Goal: Transaction & Acquisition: Purchase product/service

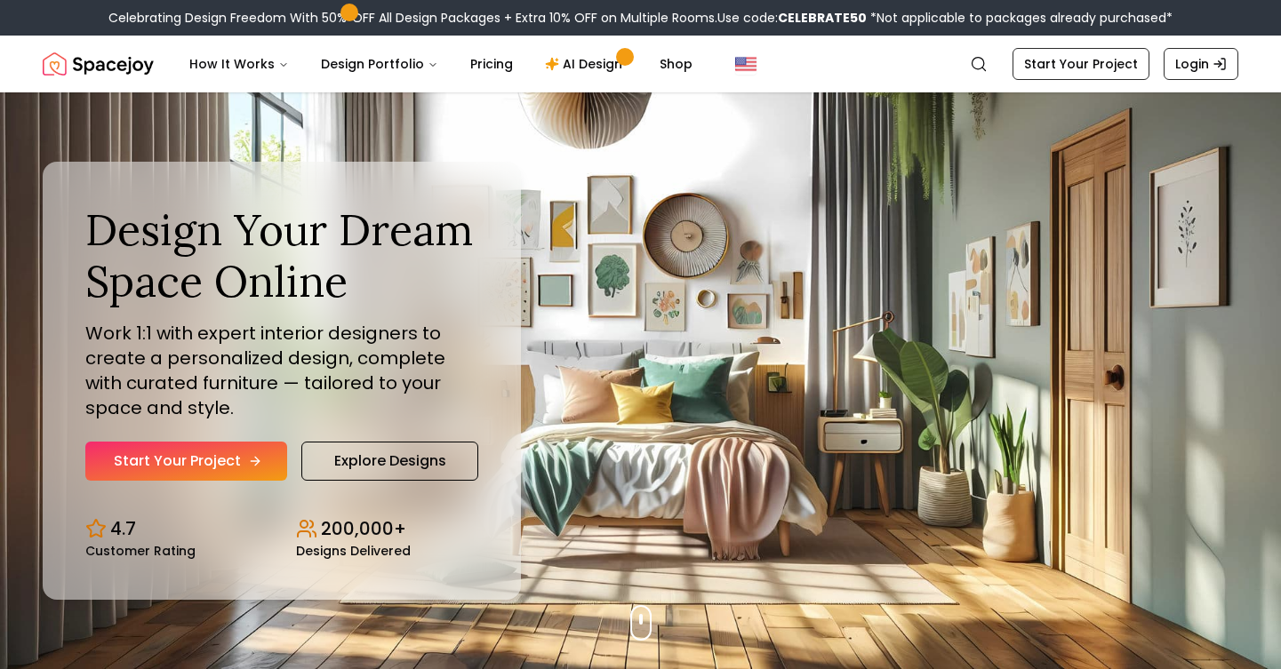
click at [248, 464] on icon "Hero section" at bounding box center [255, 461] width 14 height 14
click at [190, 452] on link "Start Your Project" at bounding box center [186, 461] width 202 height 39
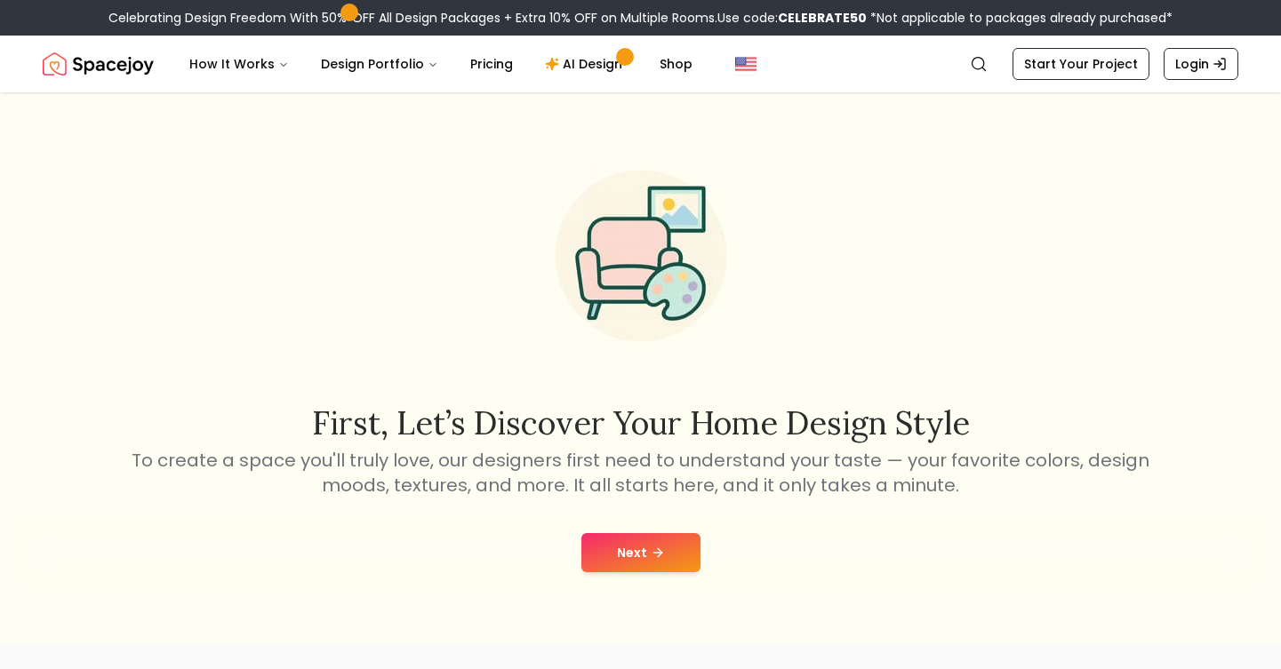
click at [651, 552] on icon at bounding box center [658, 553] width 14 height 14
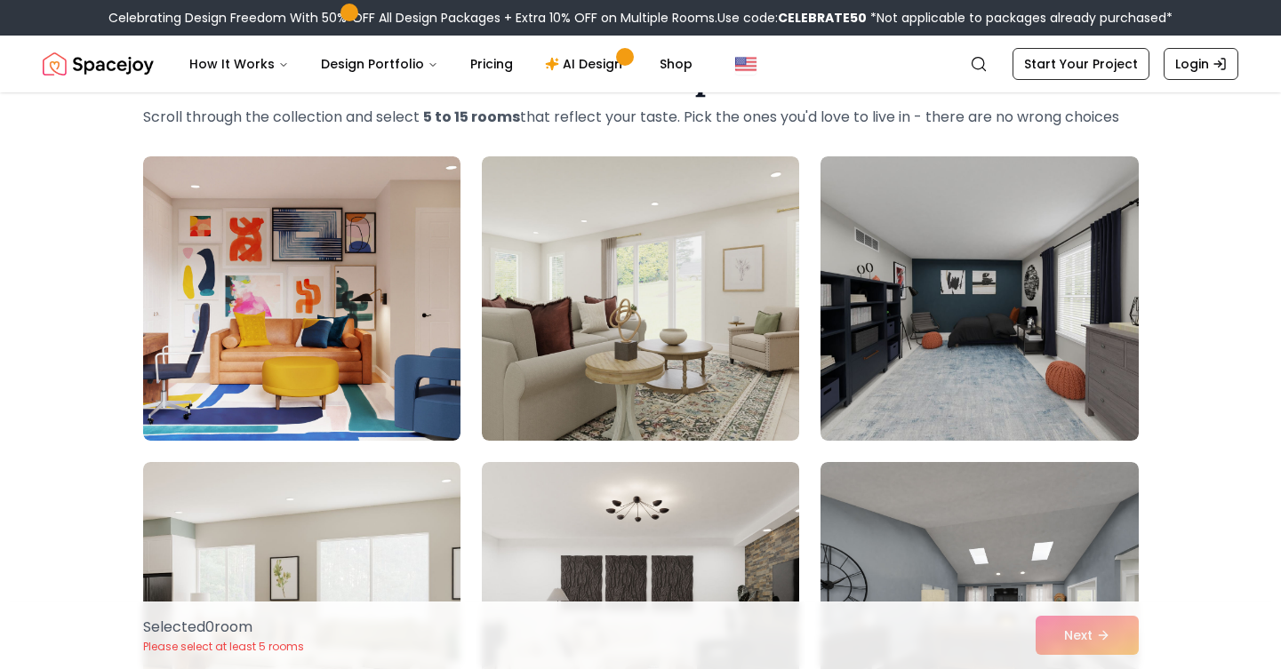
scroll to position [79, 0]
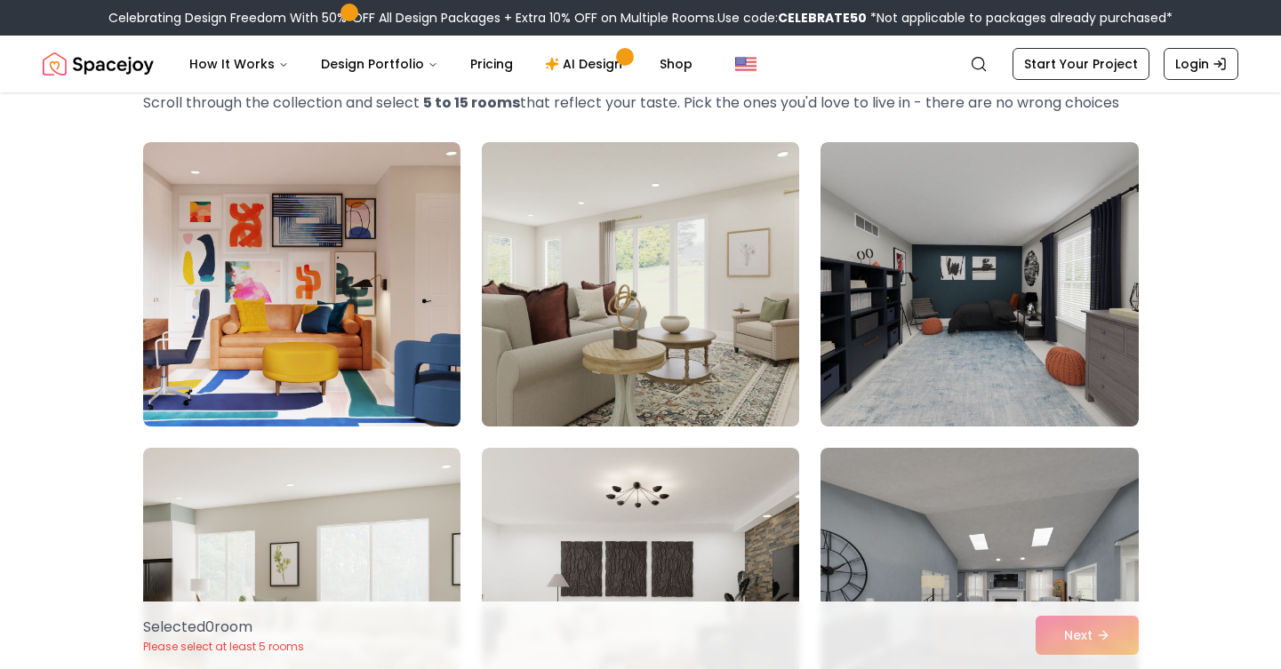
click at [557, 381] on img at bounding box center [640, 284] width 333 height 299
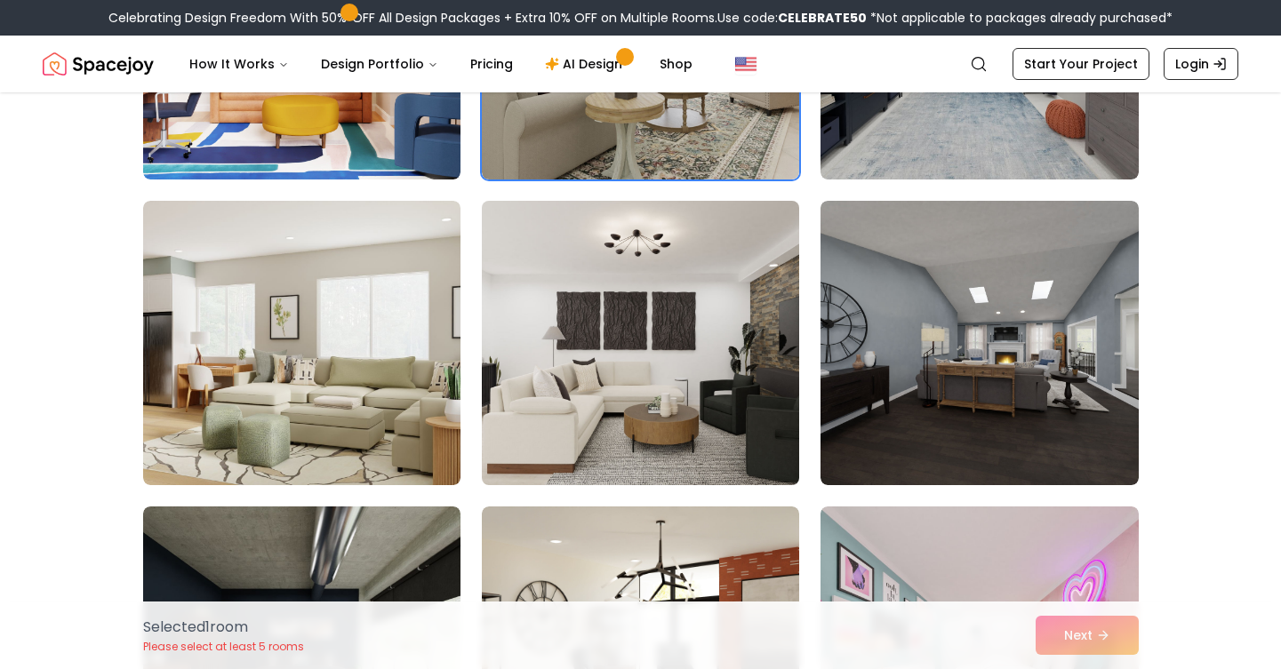
scroll to position [351, 0]
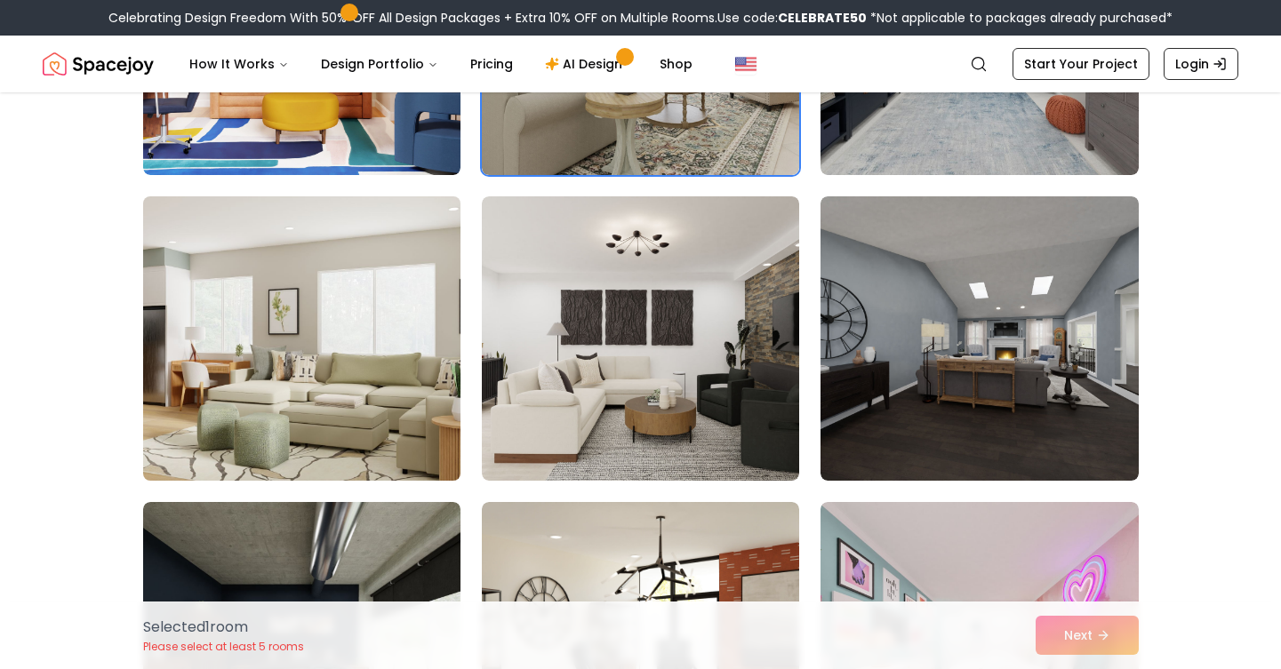
click at [403, 453] on img at bounding box center [301, 338] width 333 height 299
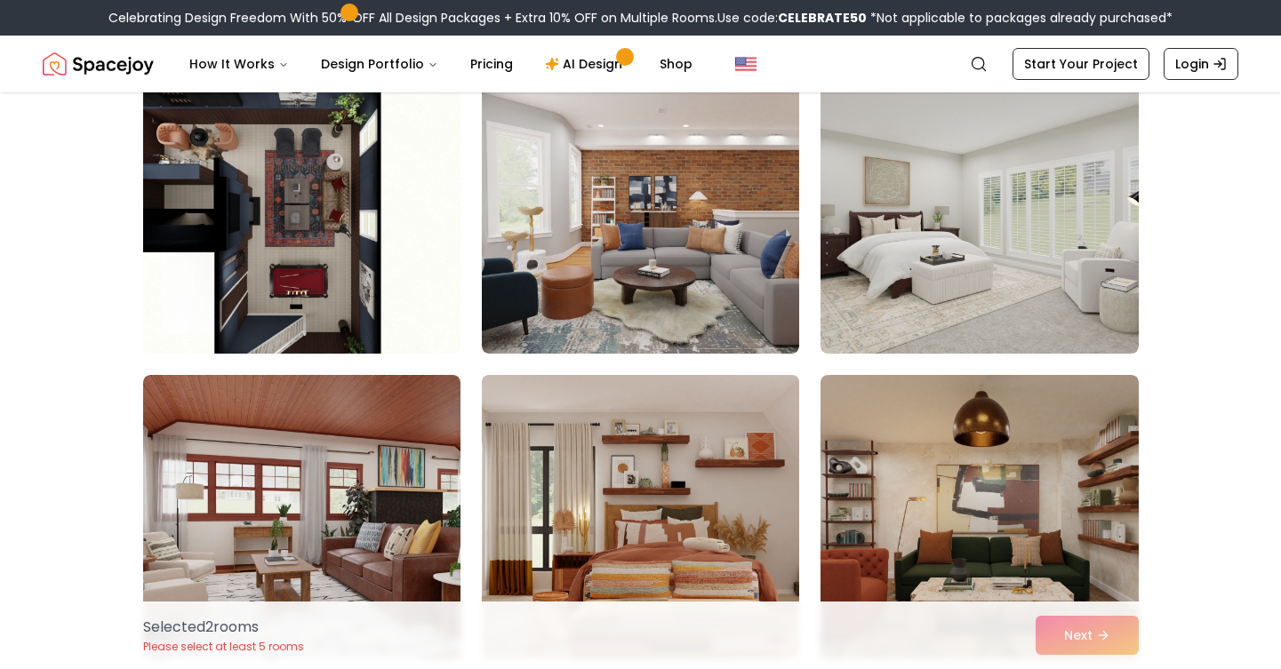
scroll to position [1393, 0]
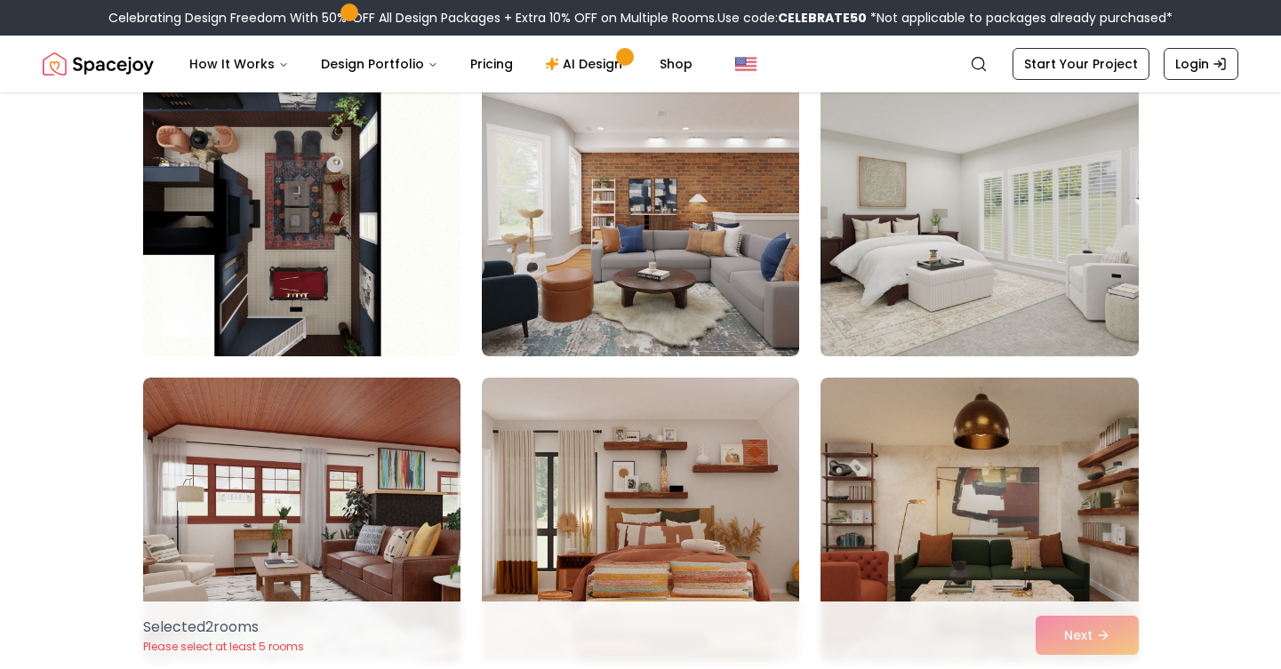
click at [941, 285] on img at bounding box center [979, 214] width 333 height 299
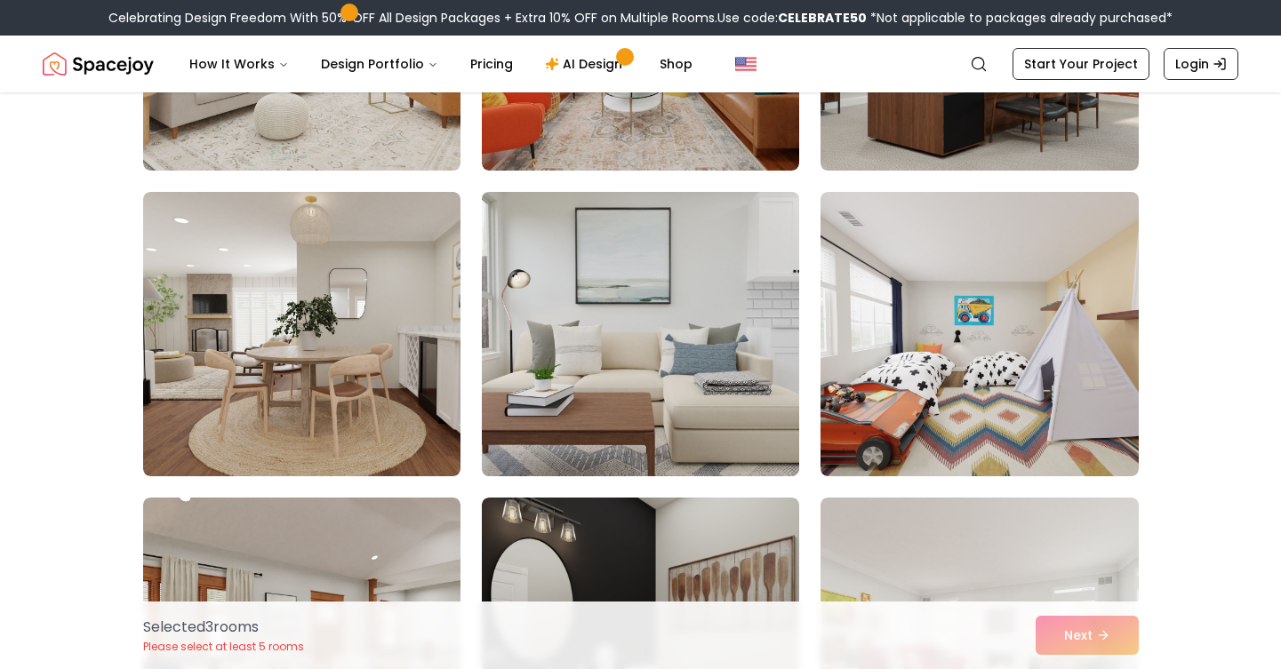
scroll to position [2200, 0]
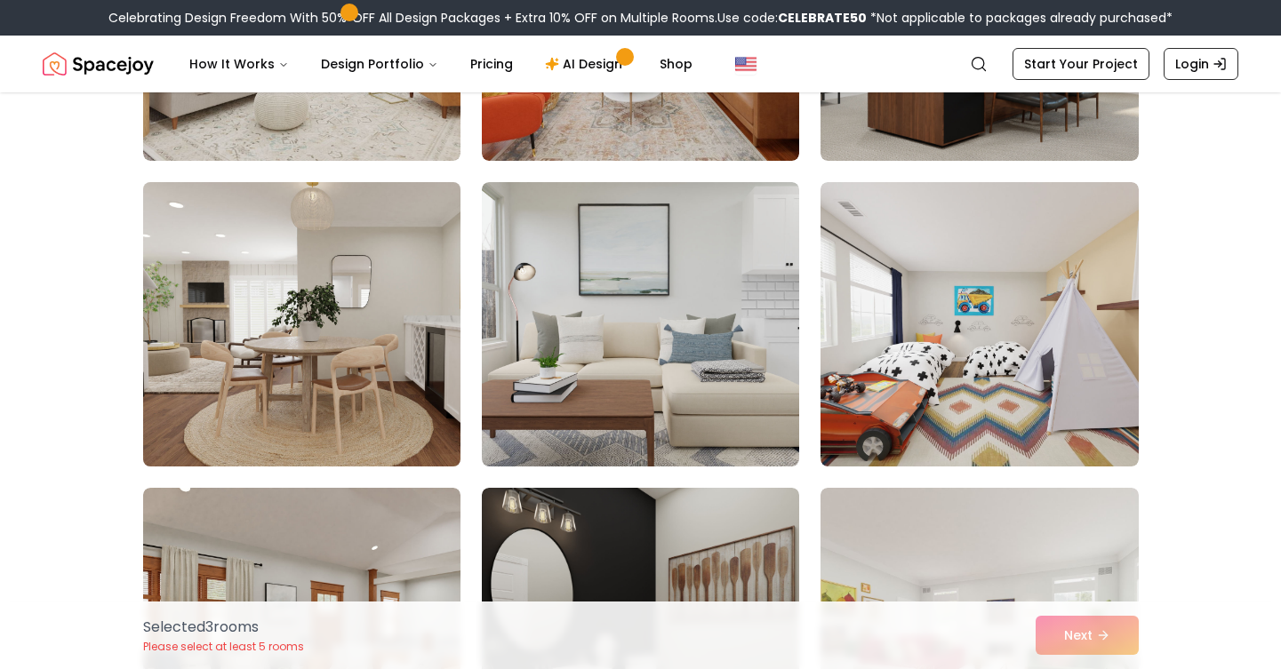
click at [385, 401] on img at bounding box center [301, 324] width 333 height 299
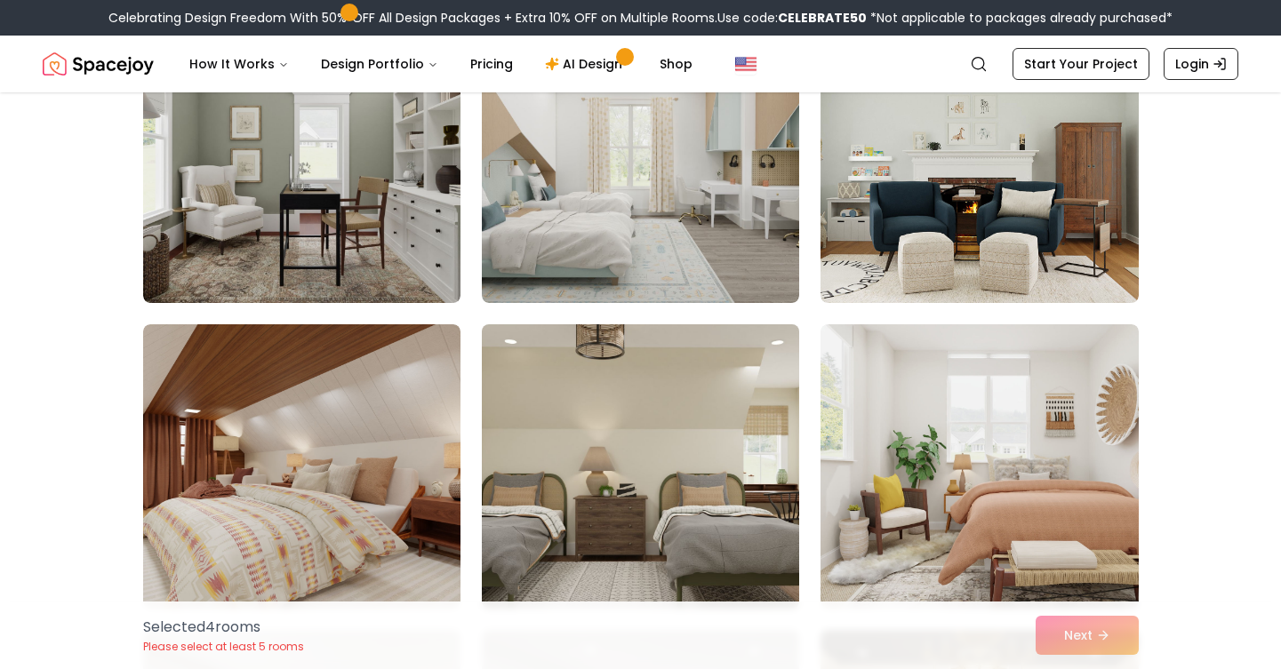
scroll to position [3276, 0]
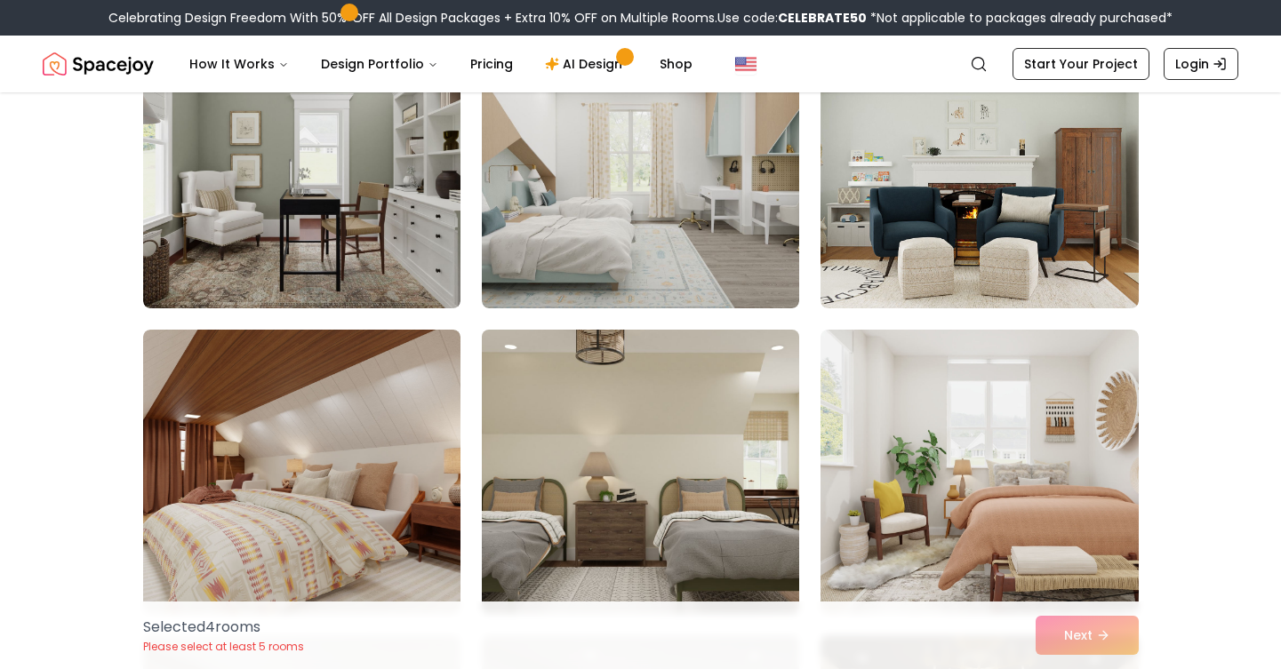
click at [677, 495] on img at bounding box center [640, 472] width 333 height 299
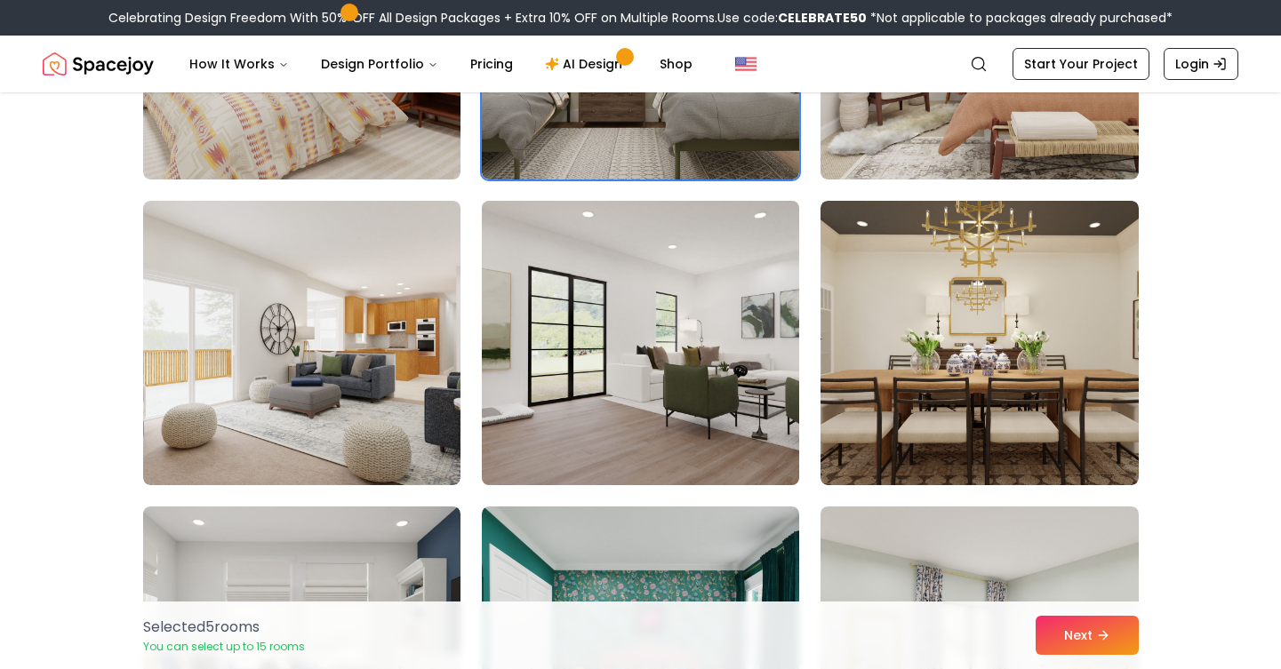
scroll to position [3714, 0]
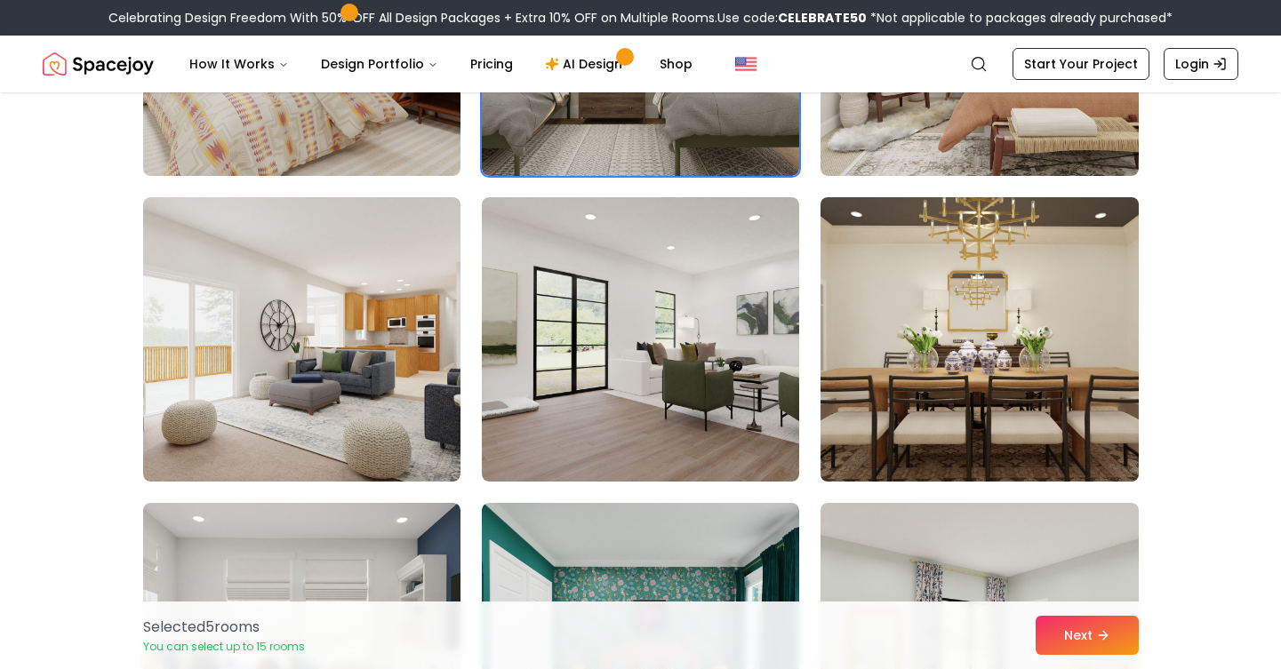
click at [897, 406] on img at bounding box center [979, 339] width 333 height 299
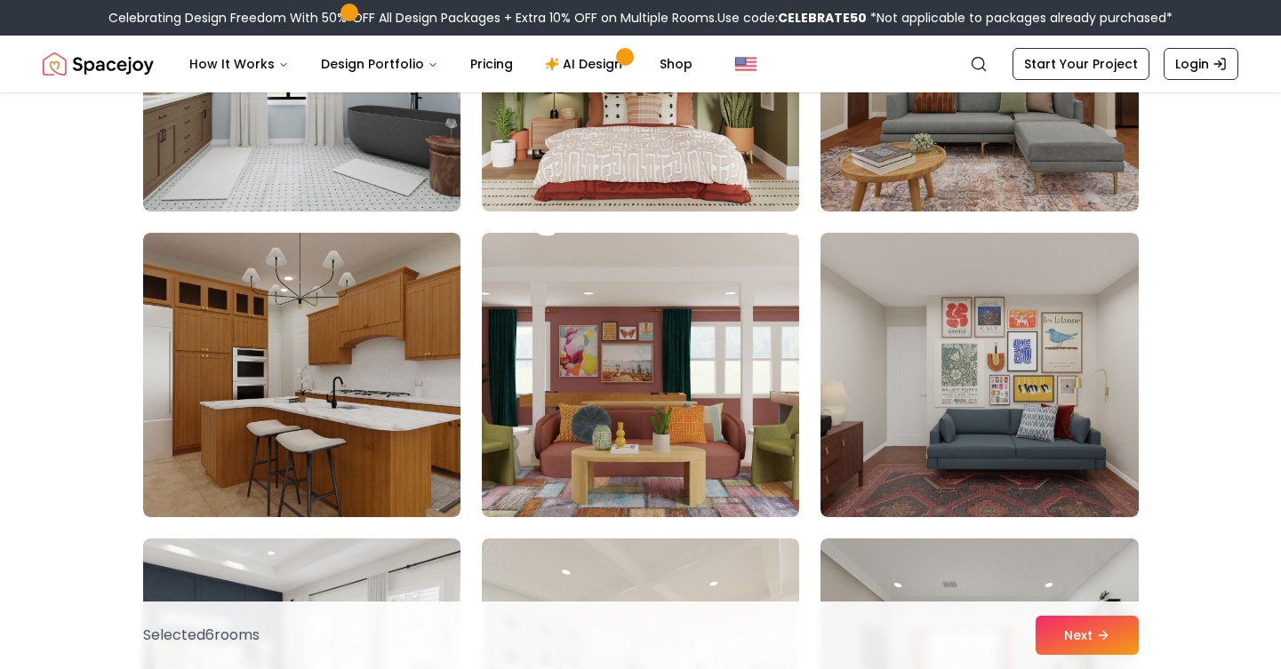
scroll to position [4614, 0]
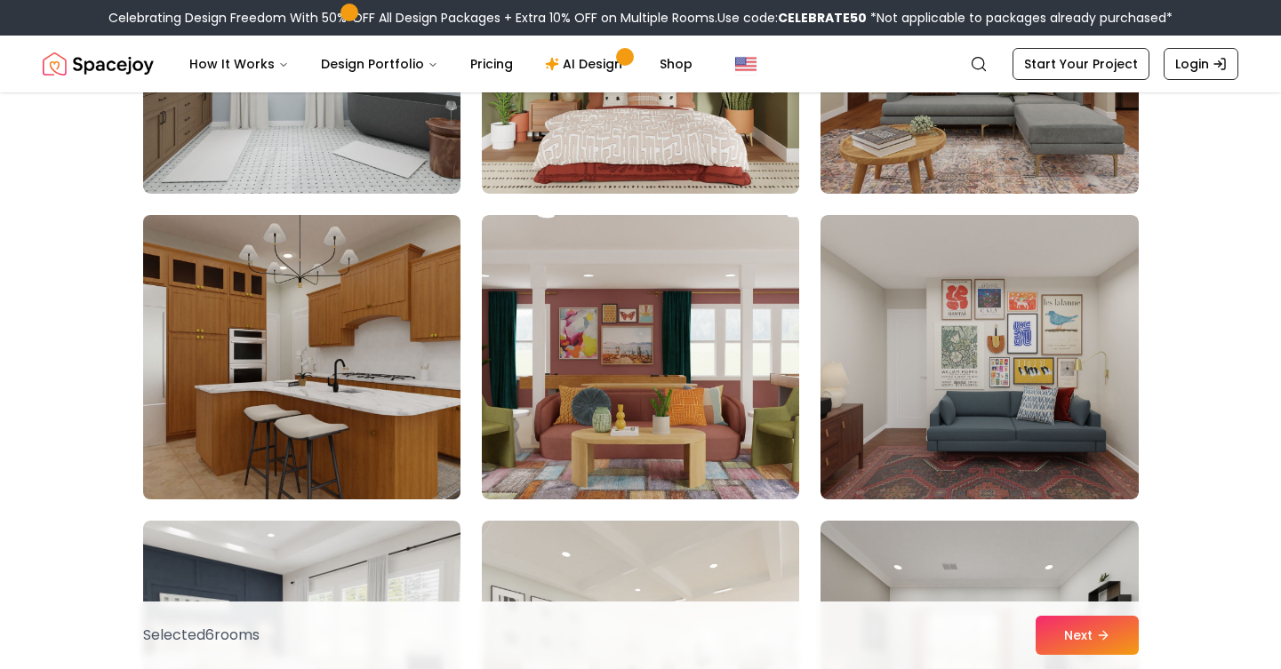
click at [450, 448] on img at bounding box center [301, 357] width 333 height 299
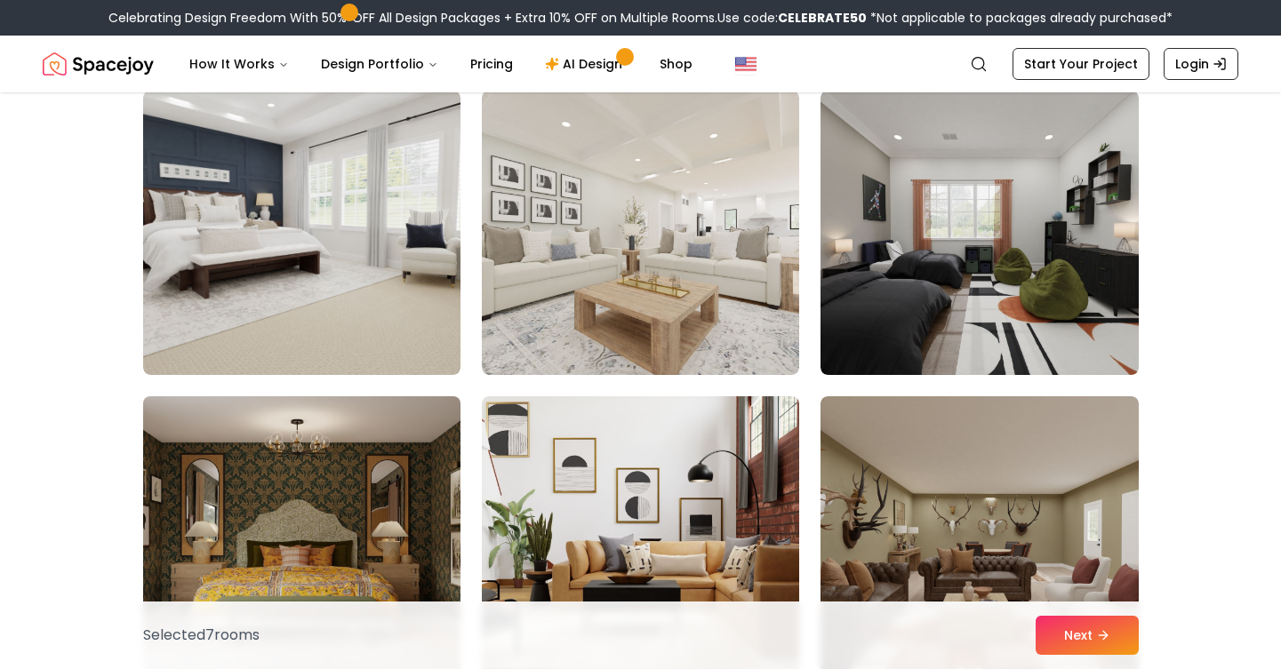
scroll to position [5039, 0]
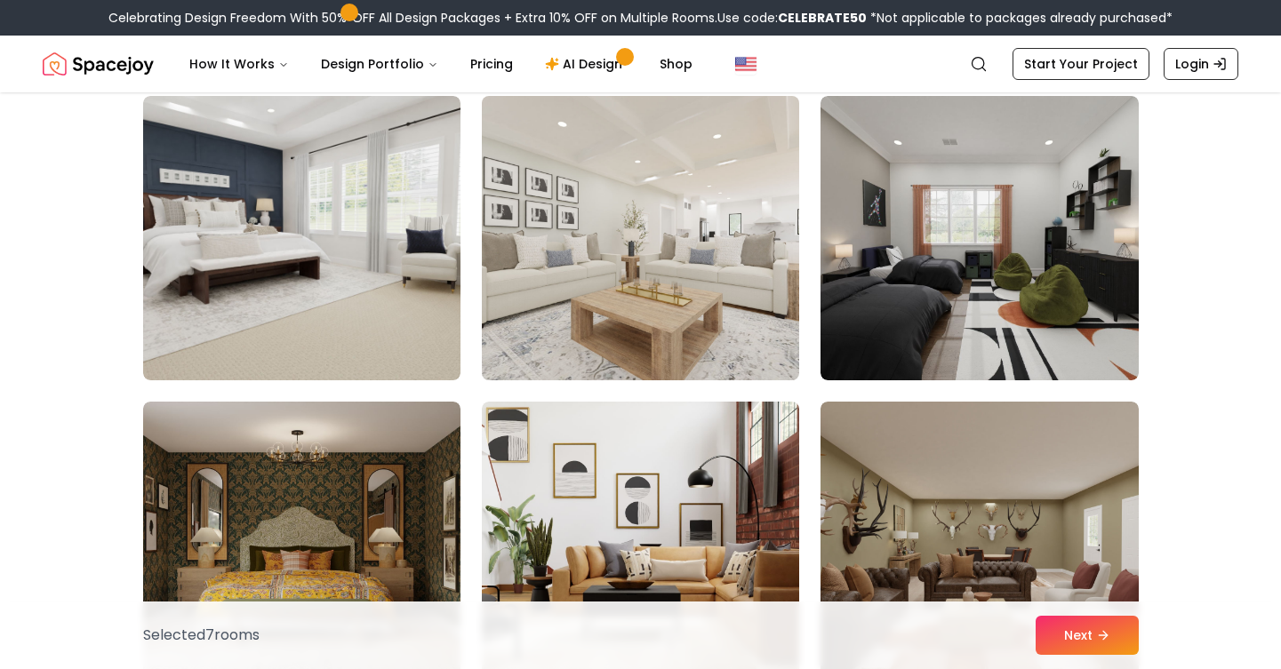
click at [574, 311] on img at bounding box center [640, 238] width 333 height 299
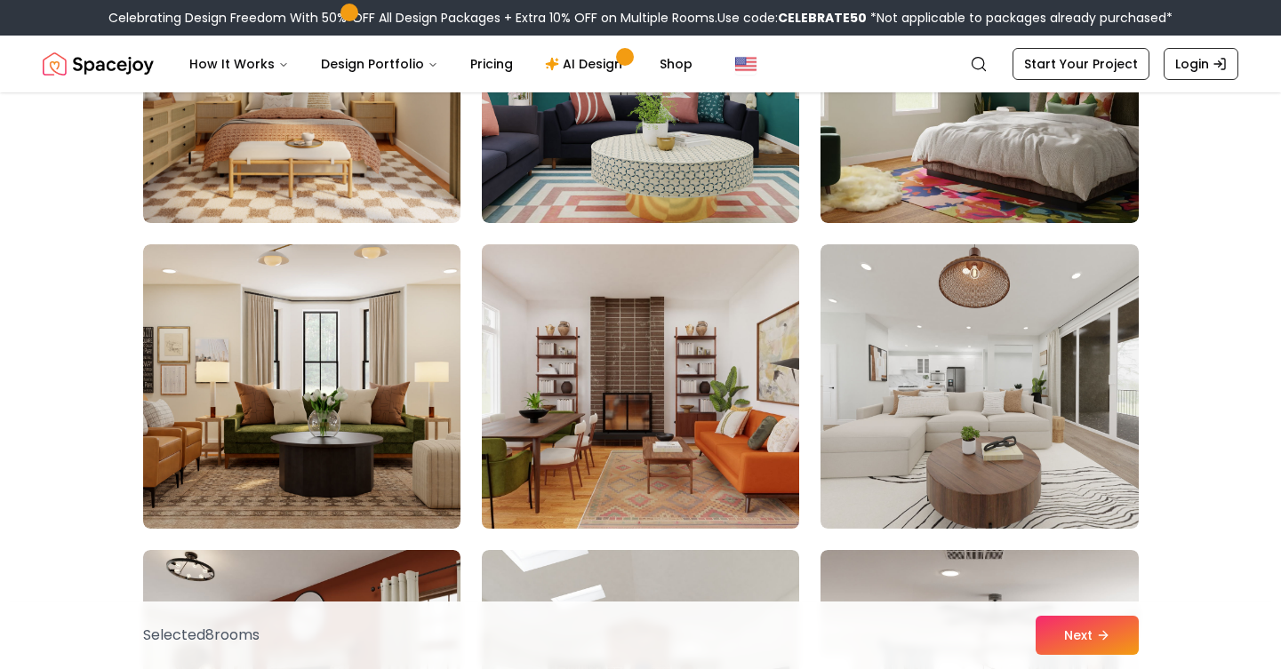
scroll to position [5805, 0]
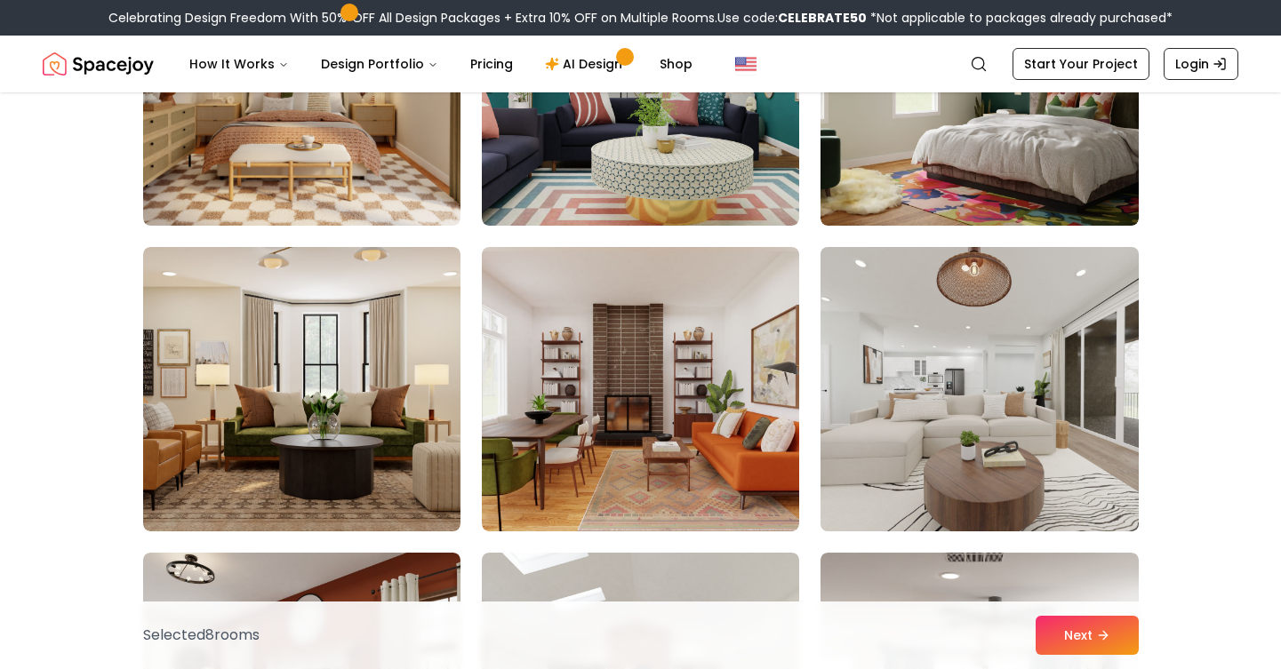
click at [909, 385] on img at bounding box center [979, 389] width 333 height 299
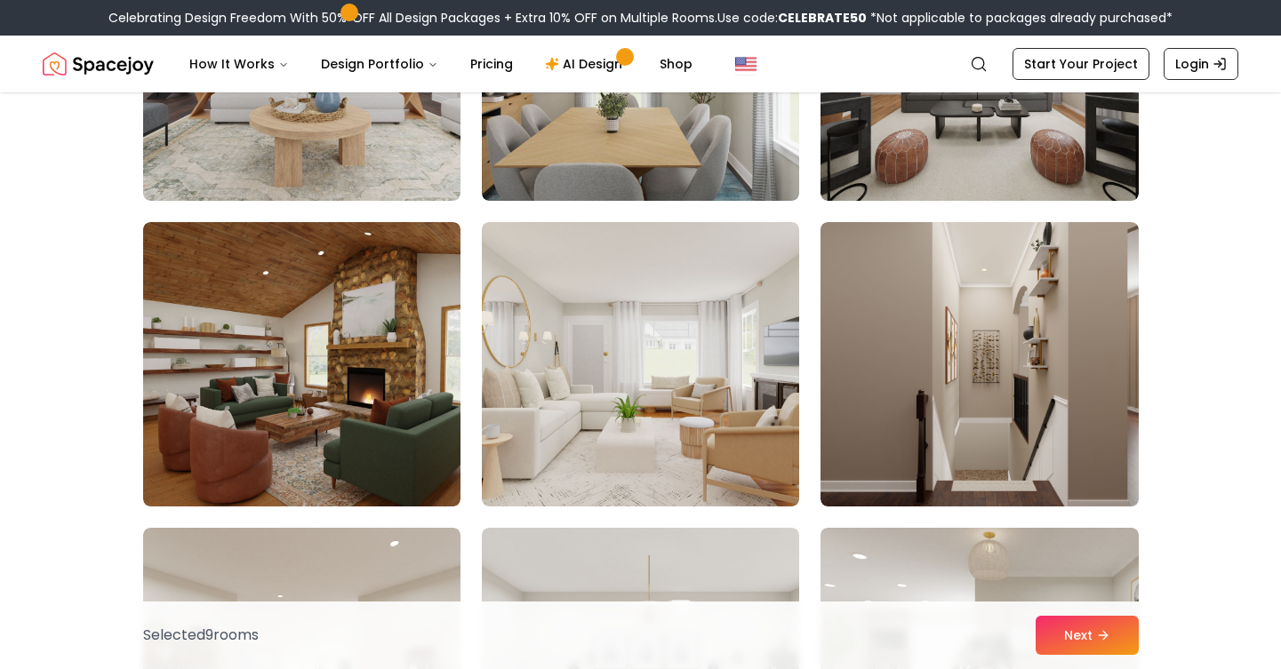
scroll to position [9198, 0]
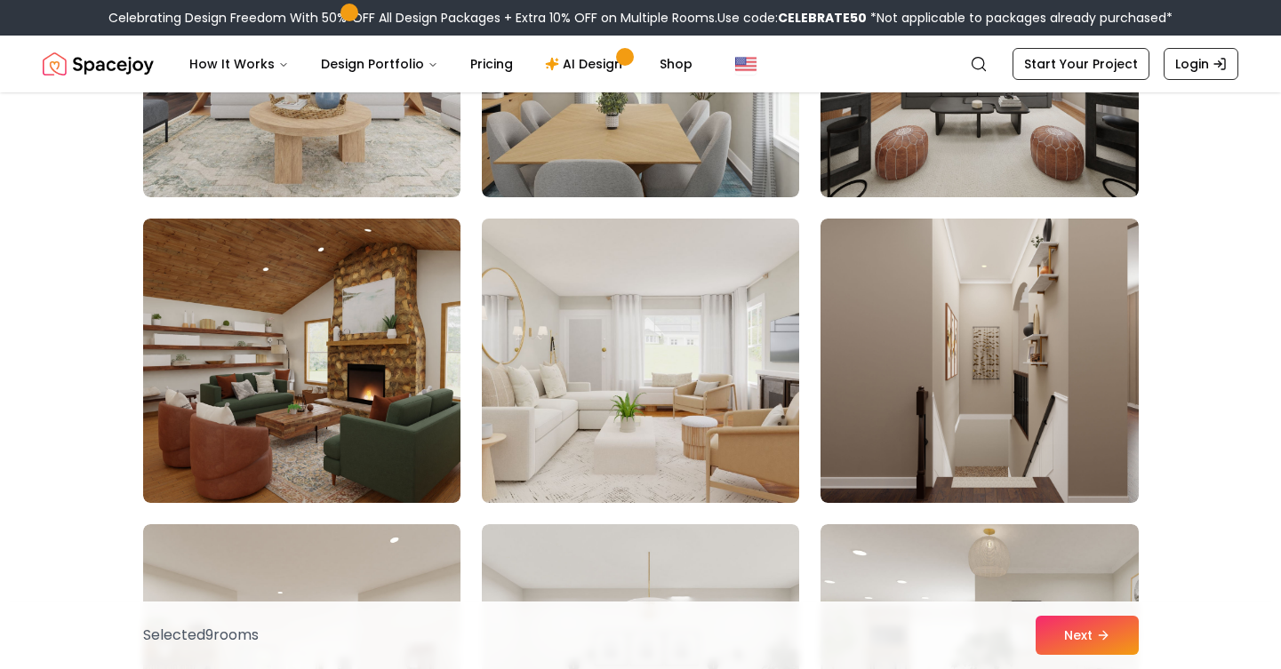
click at [688, 429] on img at bounding box center [640, 361] width 333 height 299
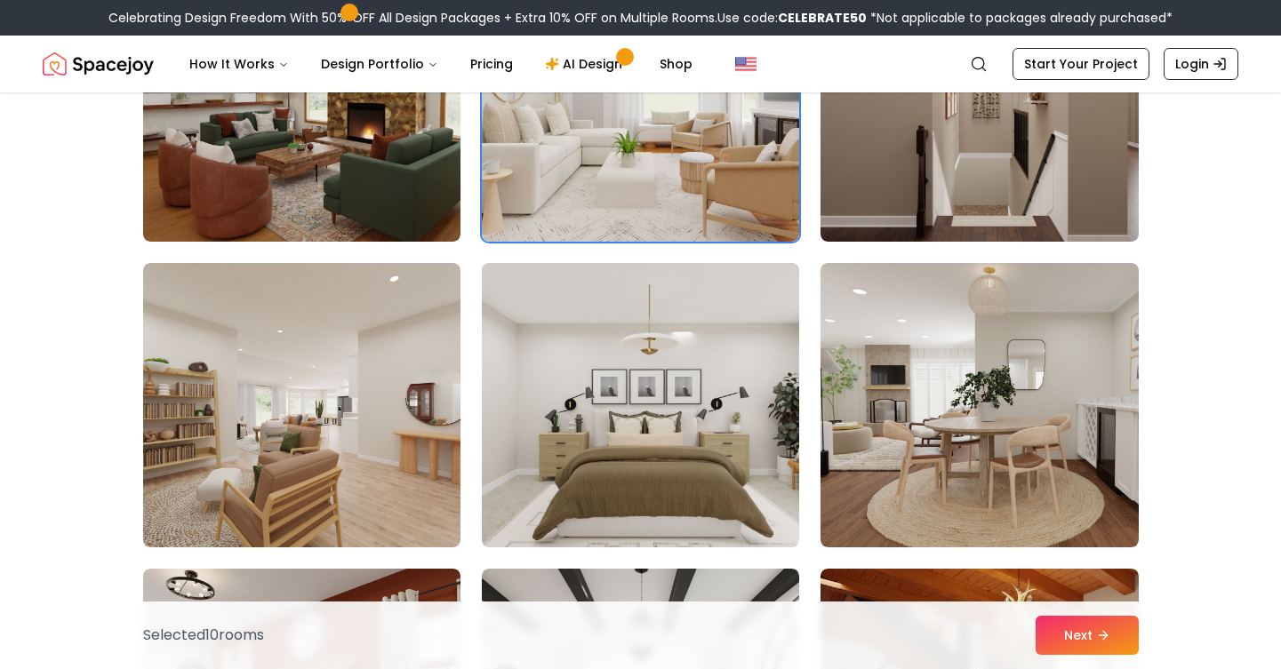
scroll to position [9466, 0]
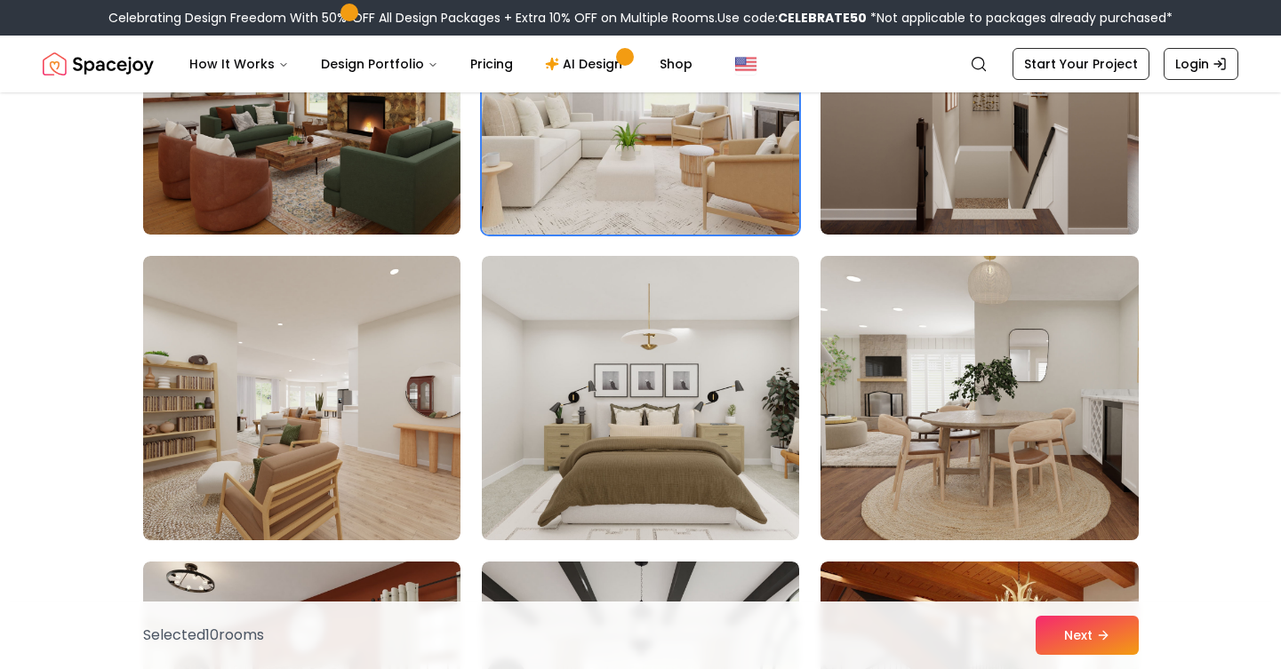
click at [941, 437] on img at bounding box center [979, 398] width 333 height 299
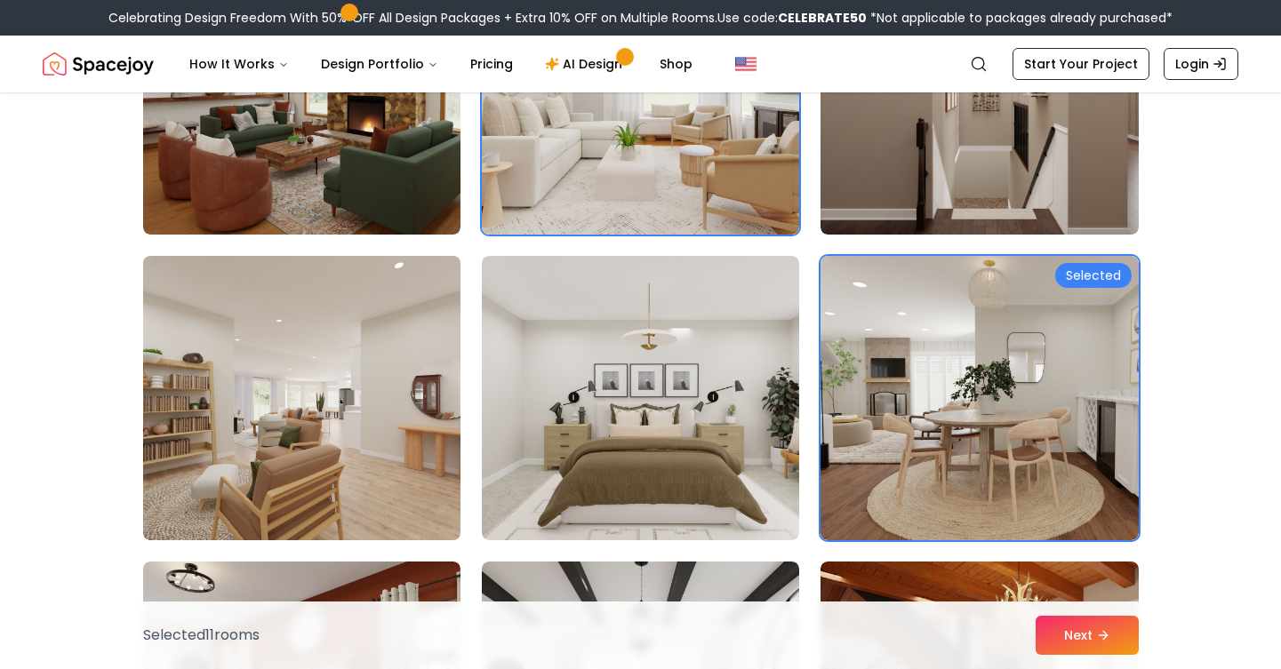
click at [341, 444] on img at bounding box center [301, 398] width 333 height 299
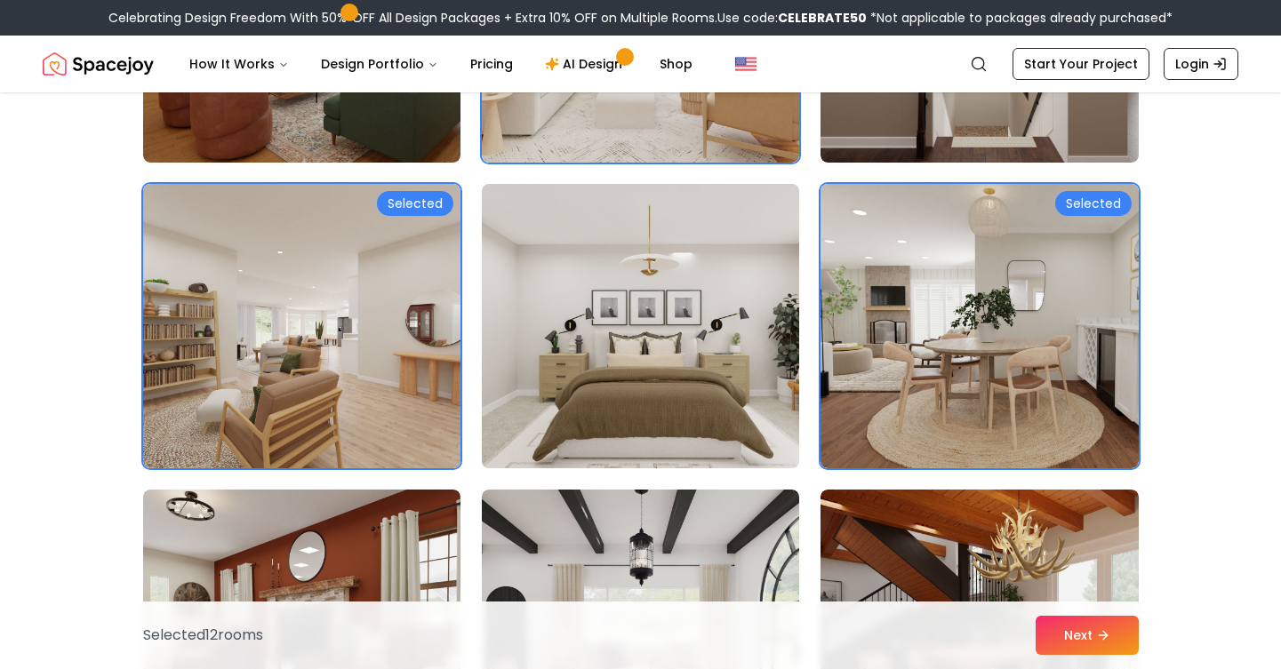
click at [567, 387] on img at bounding box center [640, 326] width 333 height 299
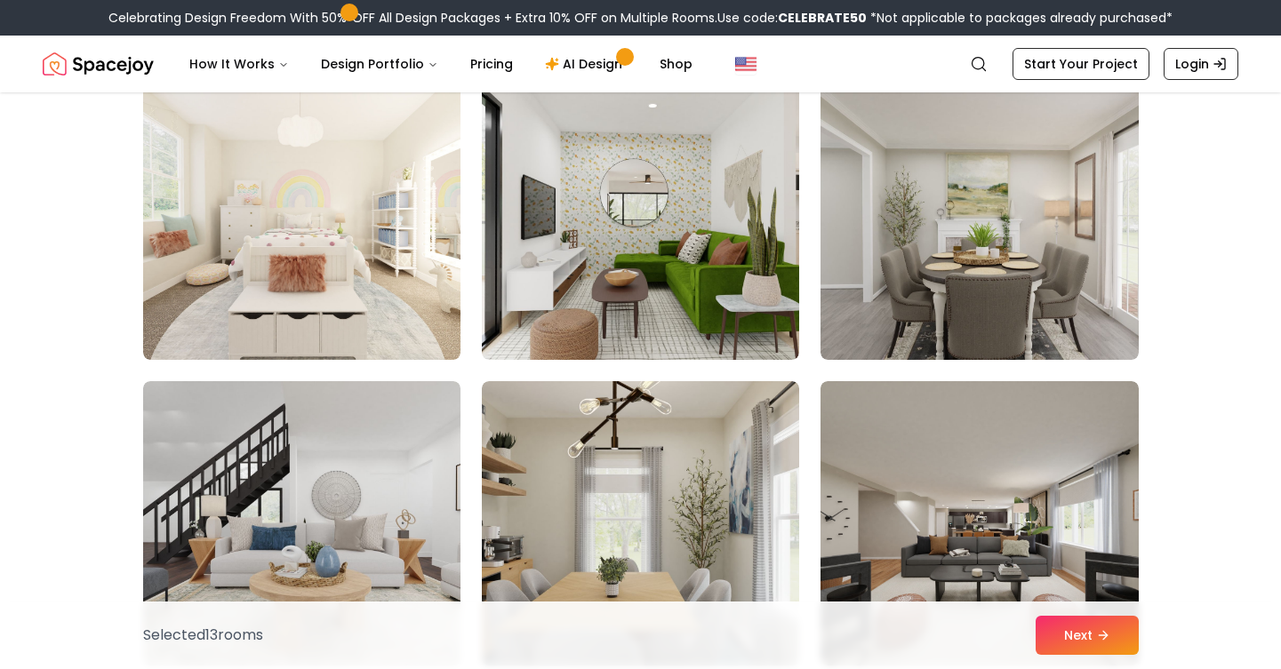
scroll to position [8722, 0]
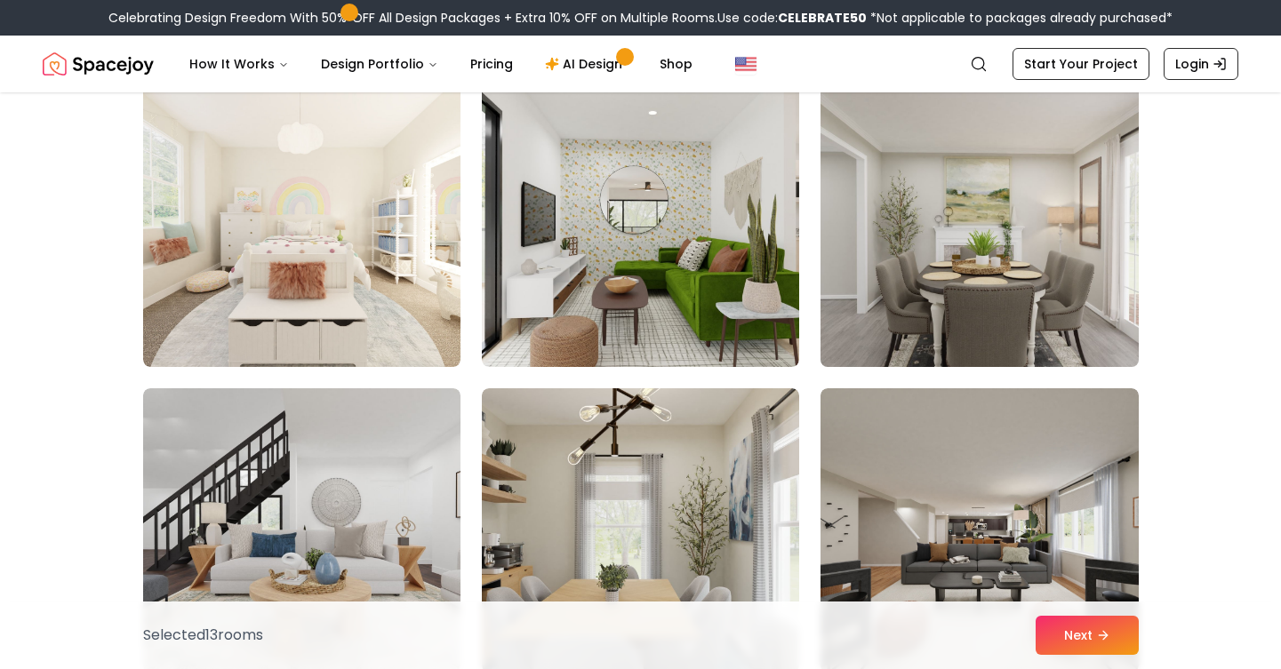
click at [919, 322] on img at bounding box center [979, 225] width 333 height 299
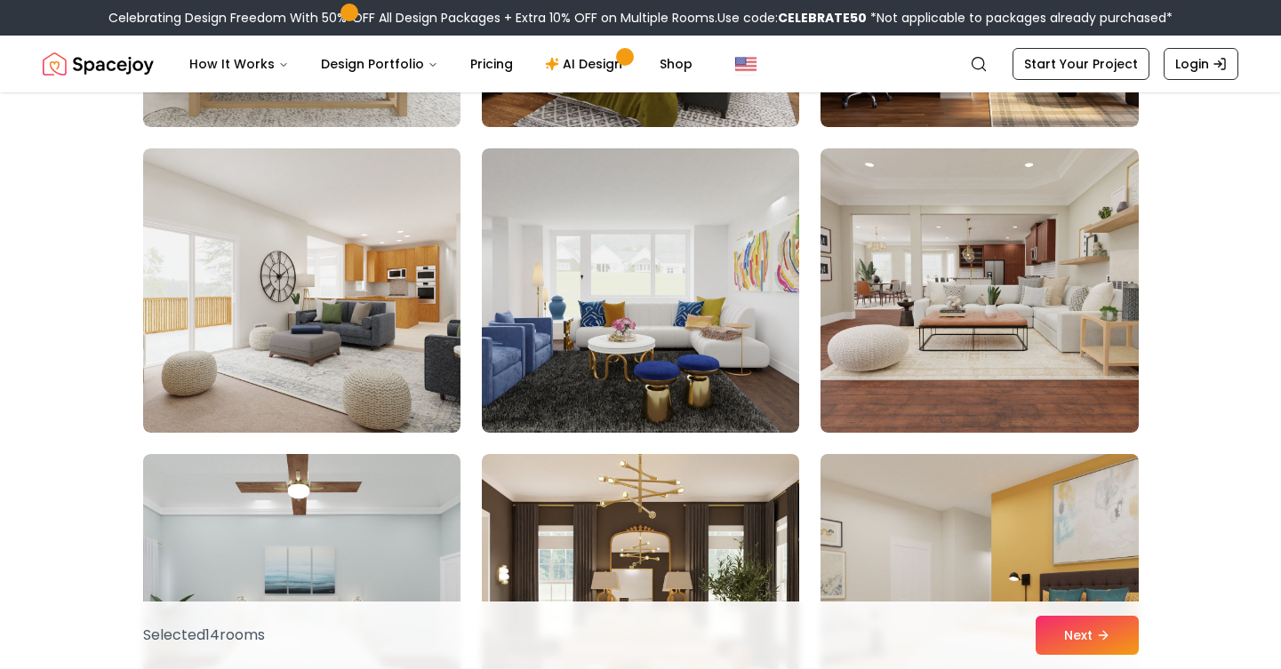
scroll to position [7394, 0]
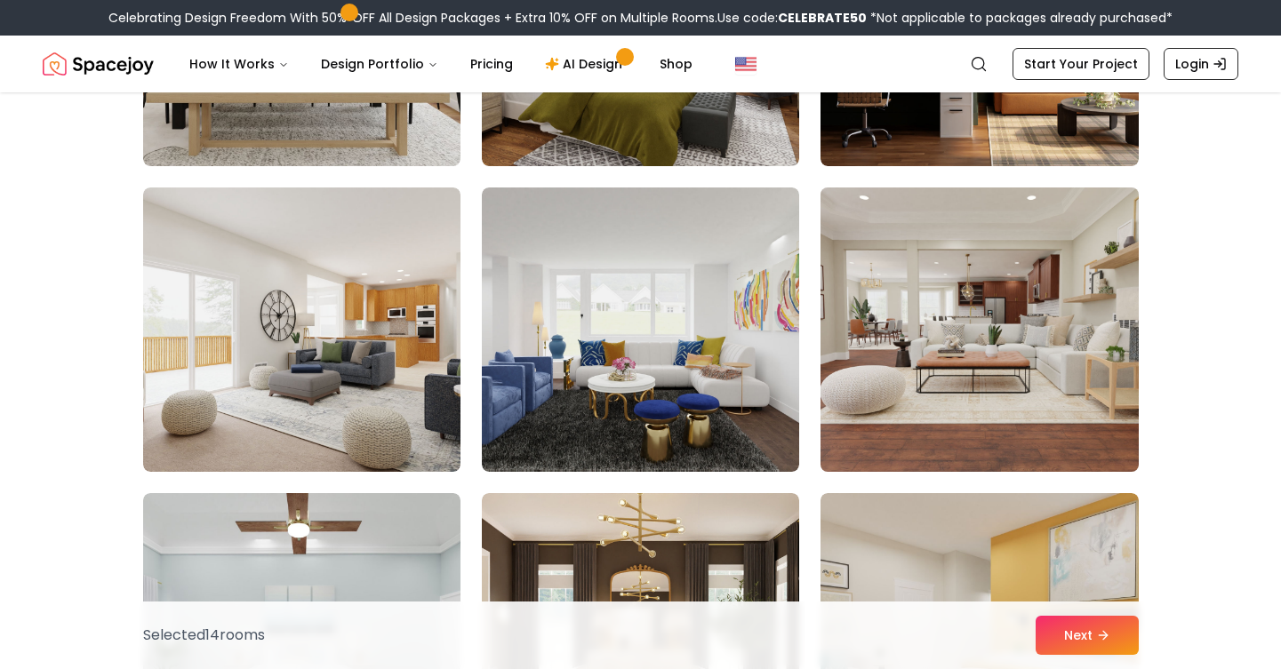
click at [933, 404] on img at bounding box center [979, 329] width 333 height 299
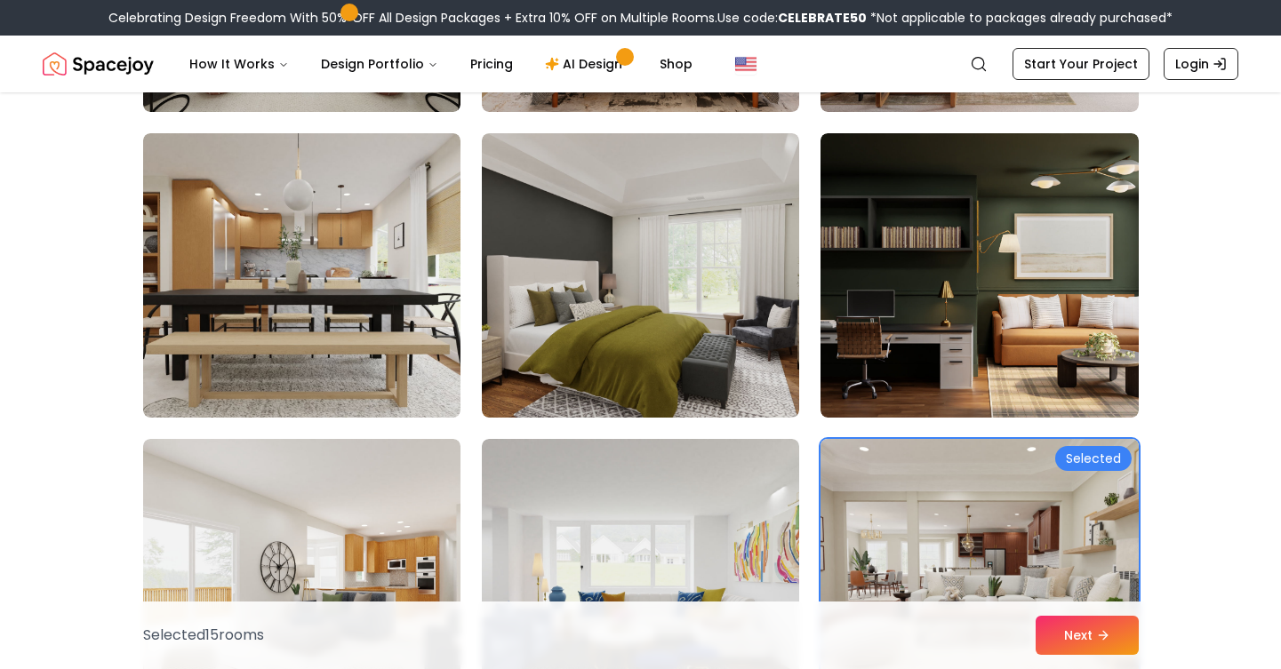
scroll to position [7141, 0]
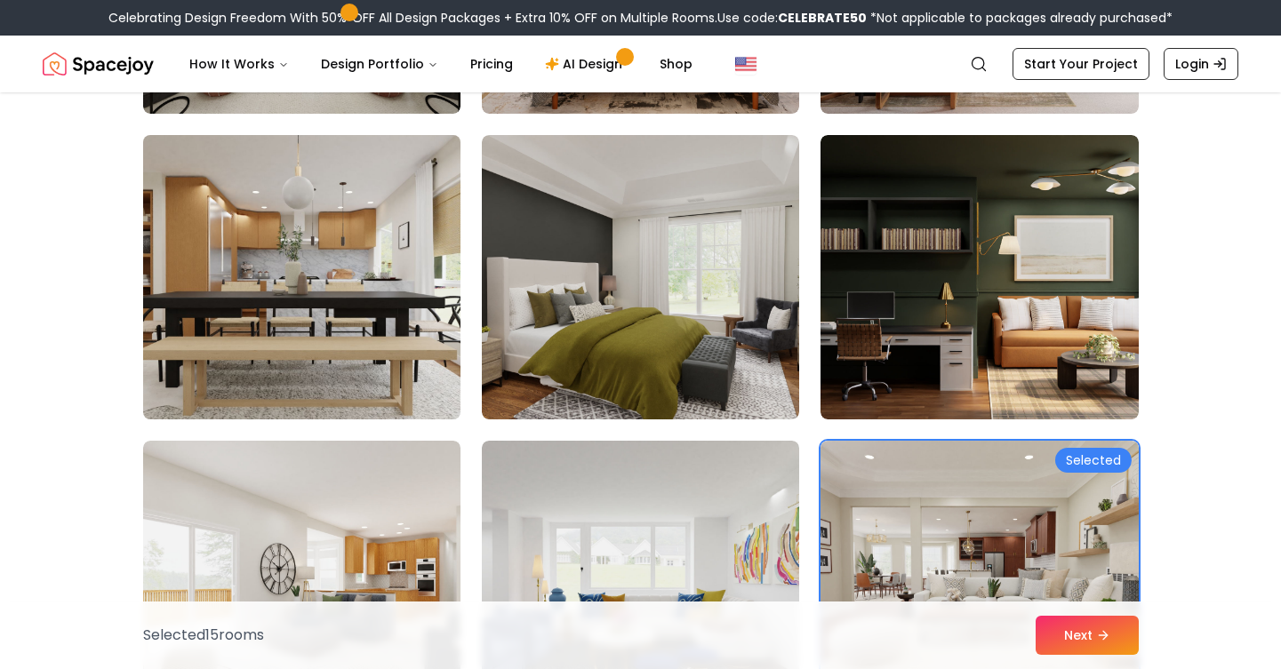
click at [412, 227] on img at bounding box center [301, 277] width 333 height 299
click at [421, 265] on img at bounding box center [301, 277] width 333 height 299
click at [375, 347] on img at bounding box center [301, 277] width 333 height 299
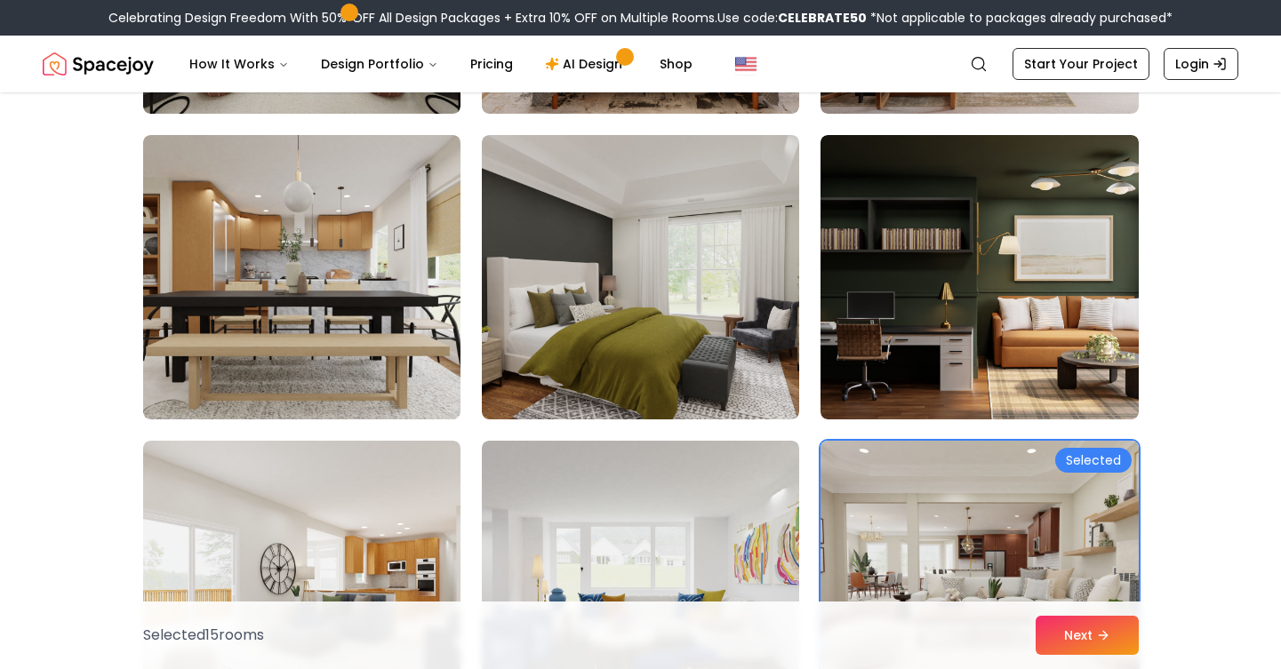
click at [1118, 487] on img at bounding box center [979, 583] width 333 height 299
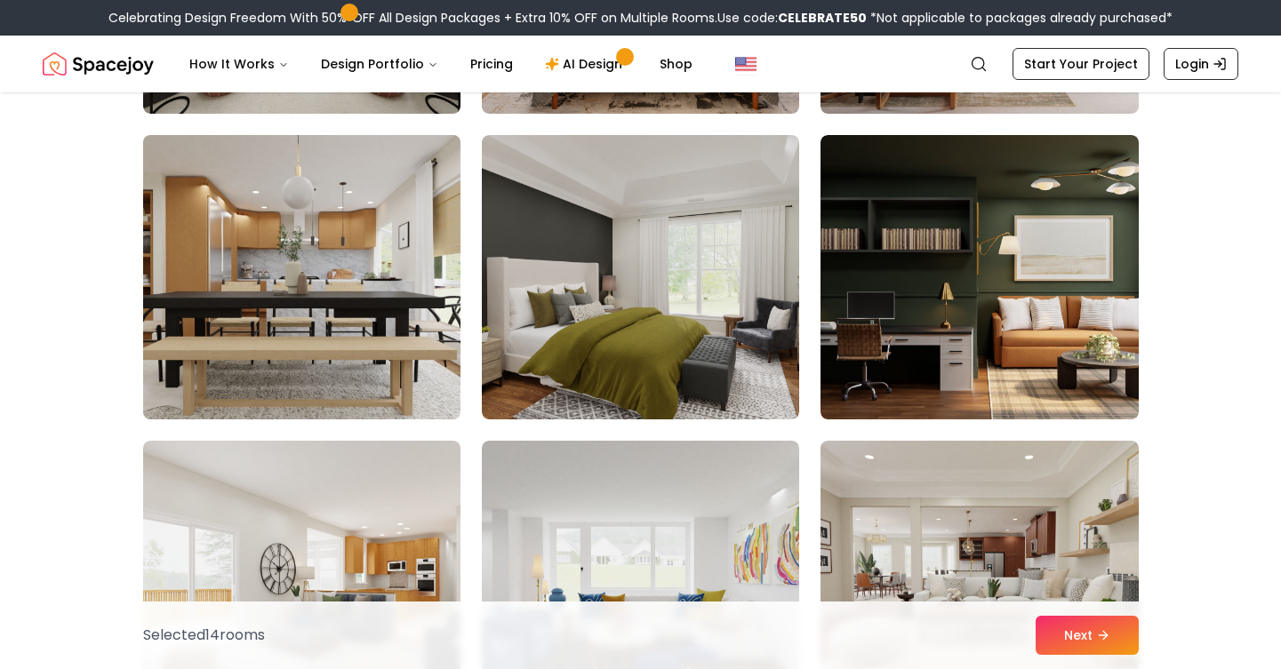
click at [378, 249] on img at bounding box center [301, 277] width 333 height 299
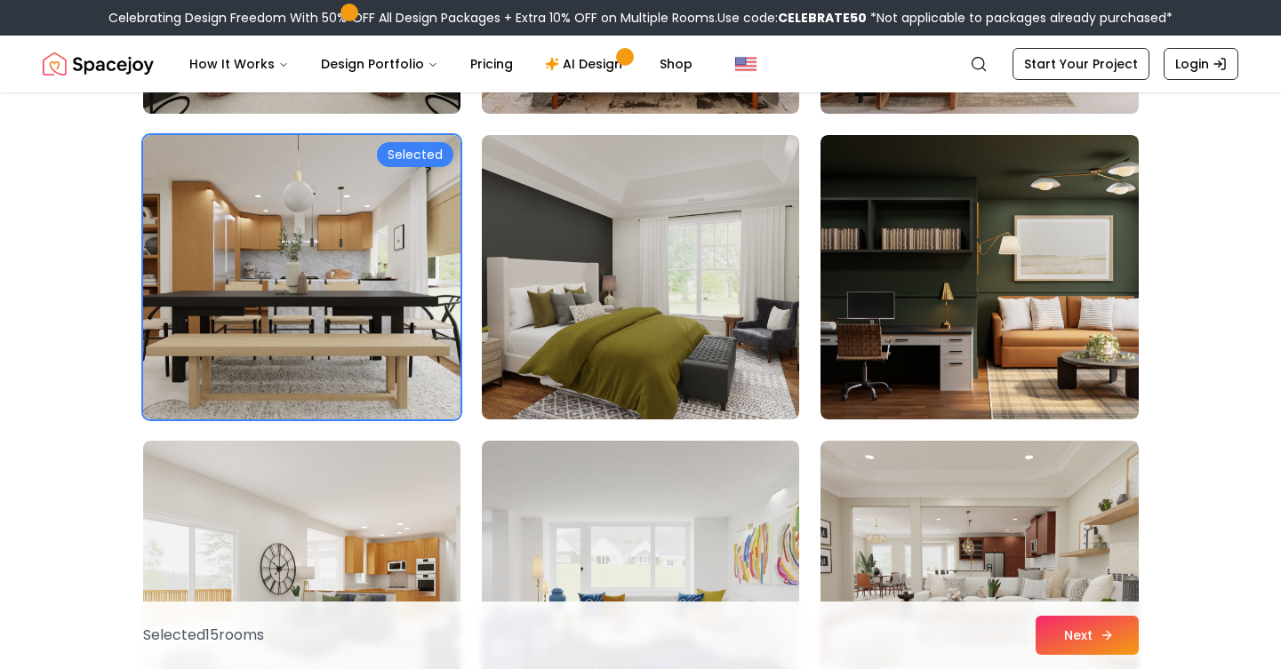
click at [1110, 625] on button "Next" at bounding box center [1087, 635] width 103 height 39
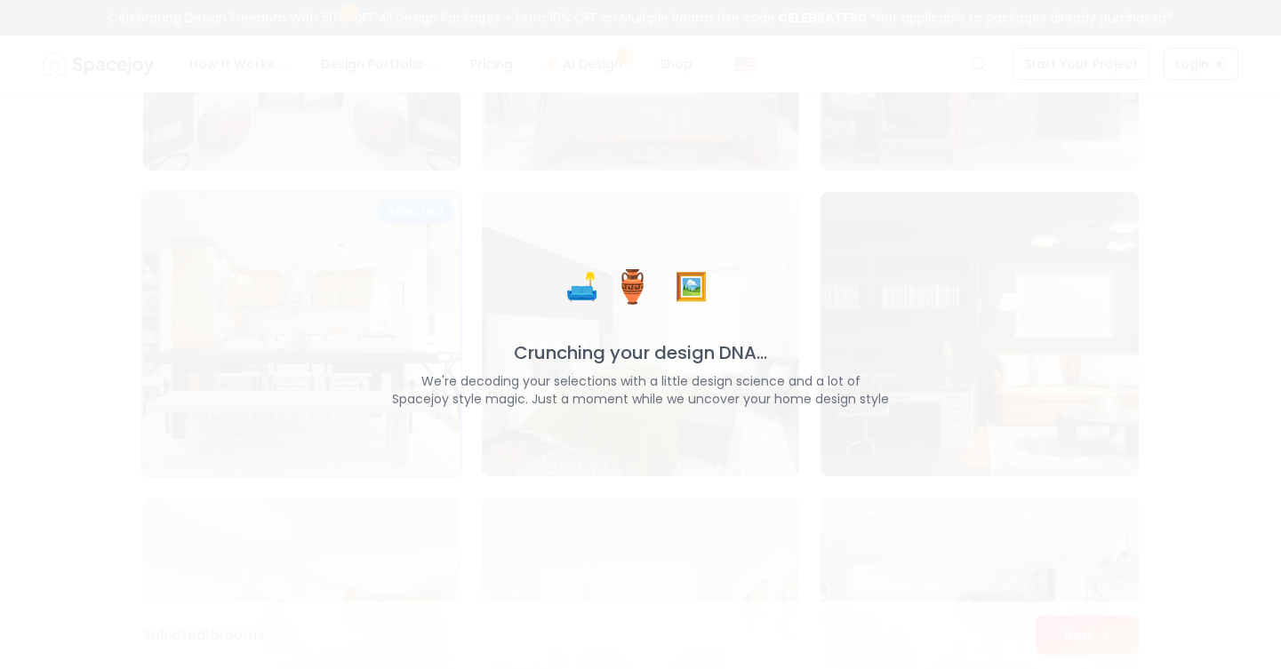
click at [855, 549] on div "🛋️ 🏺 🖼️ Crunching your design DNA... We're decoding your selections with a litt…" at bounding box center [640, 334] width 1281 height 669
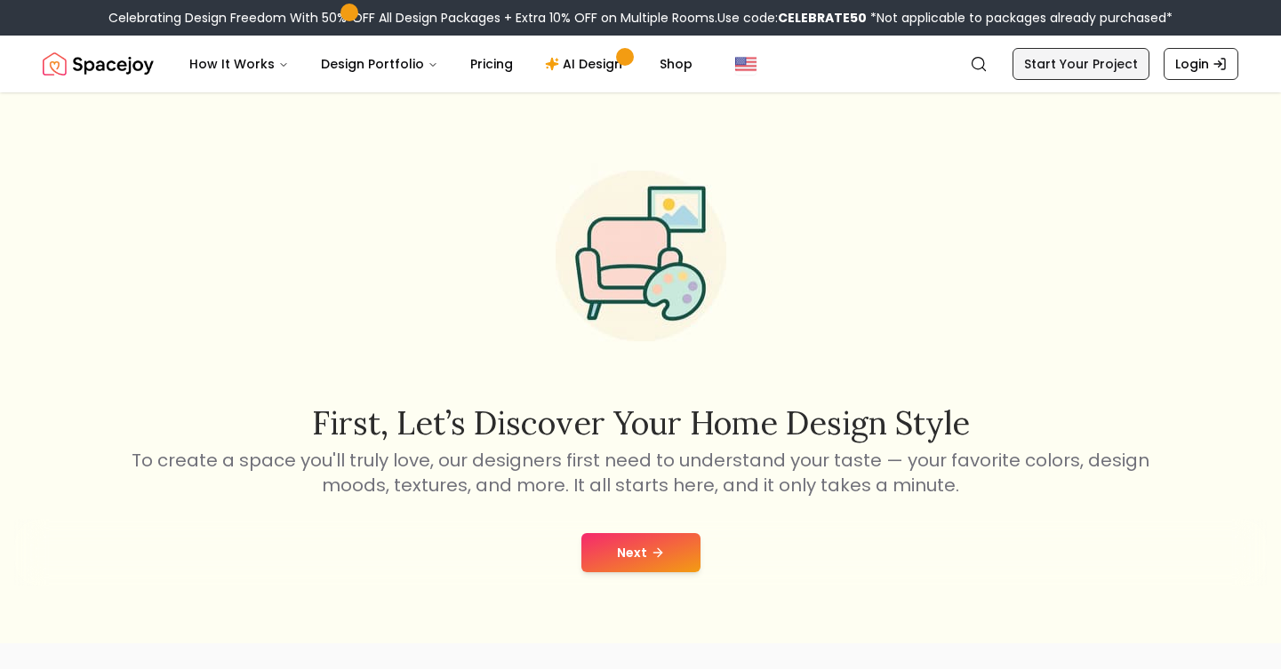
click at [1106, 58] on link "Start Your Project" at bounding box center [1081, 64] width 137 height 32
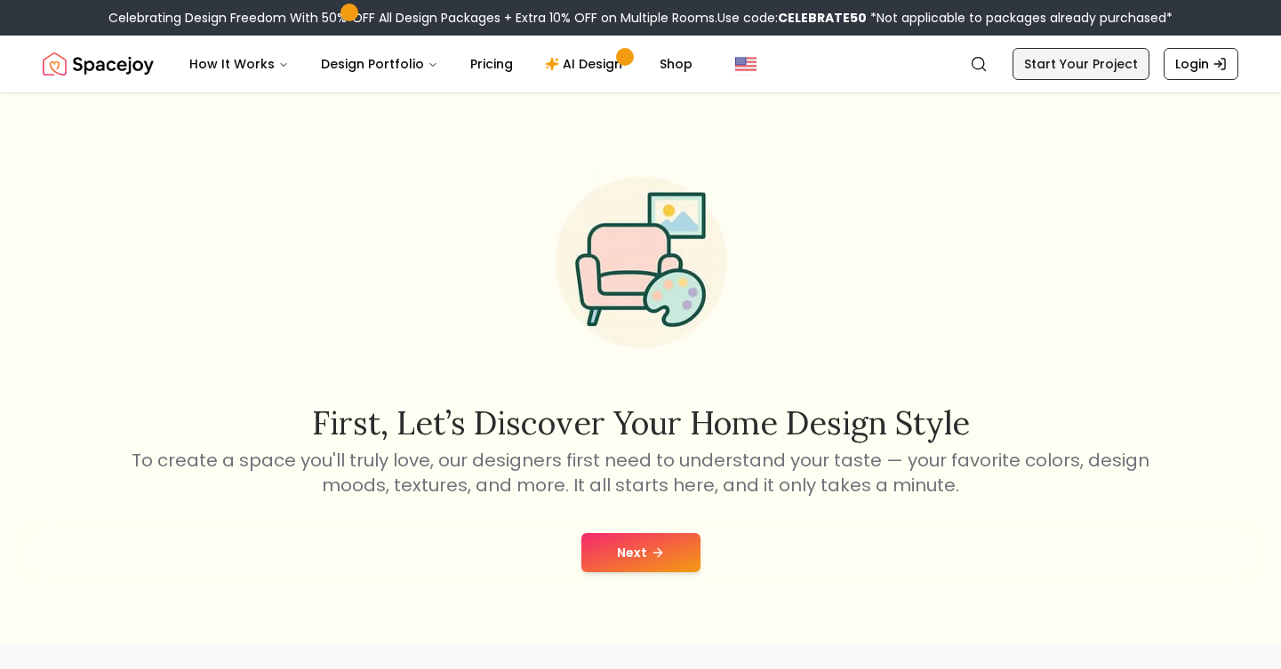
click at [1077, 64] on link "Start Your Project" at bounding box center [1081, 64] width 137 height 32
click at [1033, 60] on link "Start Your Project" at bounding box center [1081, 64] width 137 height 32
click at [1086, 68] on link "Start Your Project" at bounding box center [1081, 64] width 137 height 32
click at [1217, 60] on icon "Global" at bounding box center [1220, 64] width 14 height 14
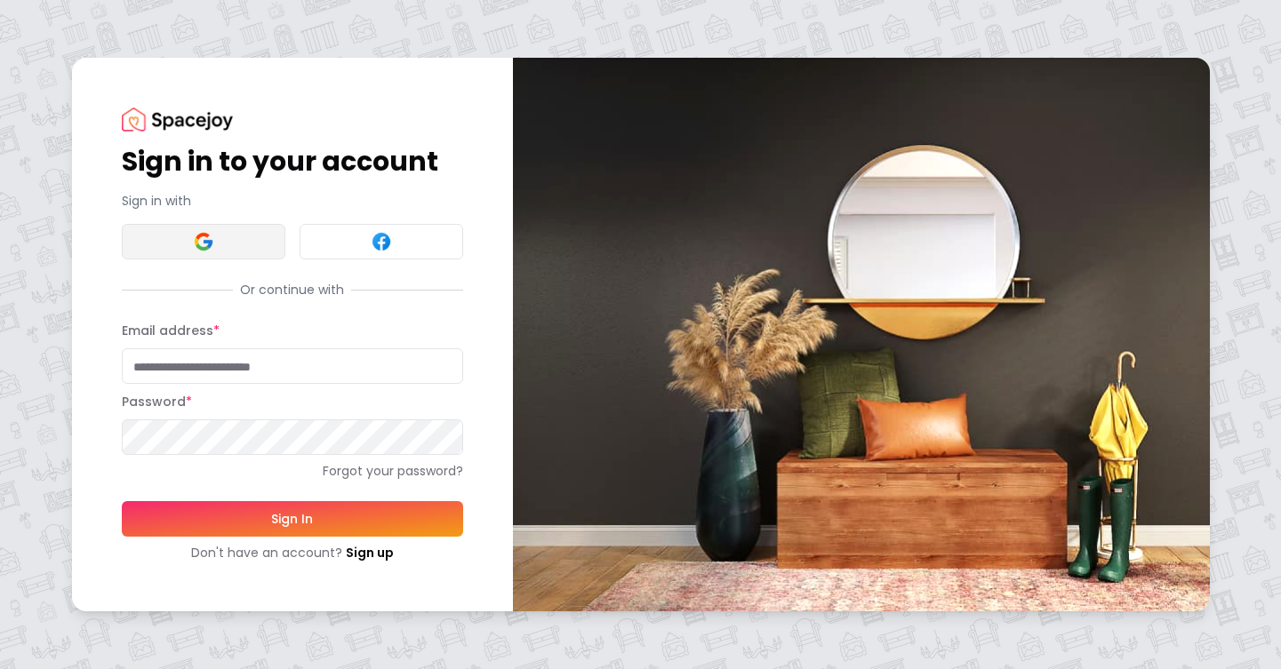
click at [236, 236] on button at bounding box center [204, 242] width 164 height 36
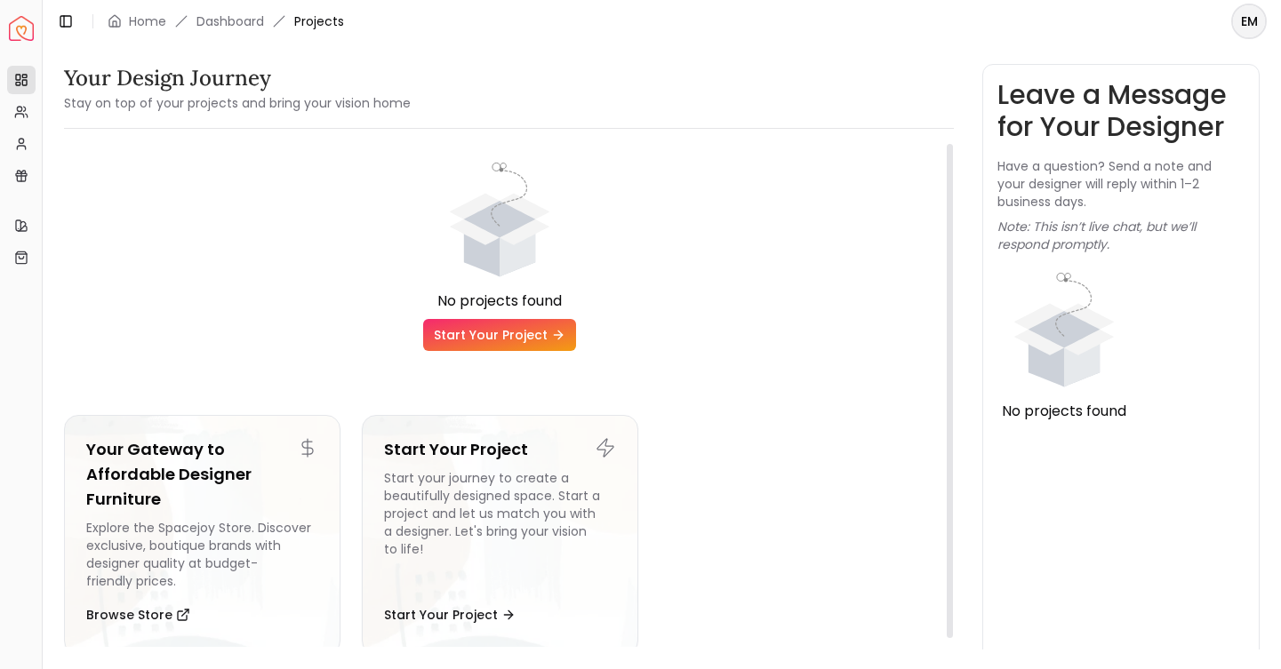
click at [517, 345] on link "Start Your Project" at bounding box center [499, 335] width 153 height 32
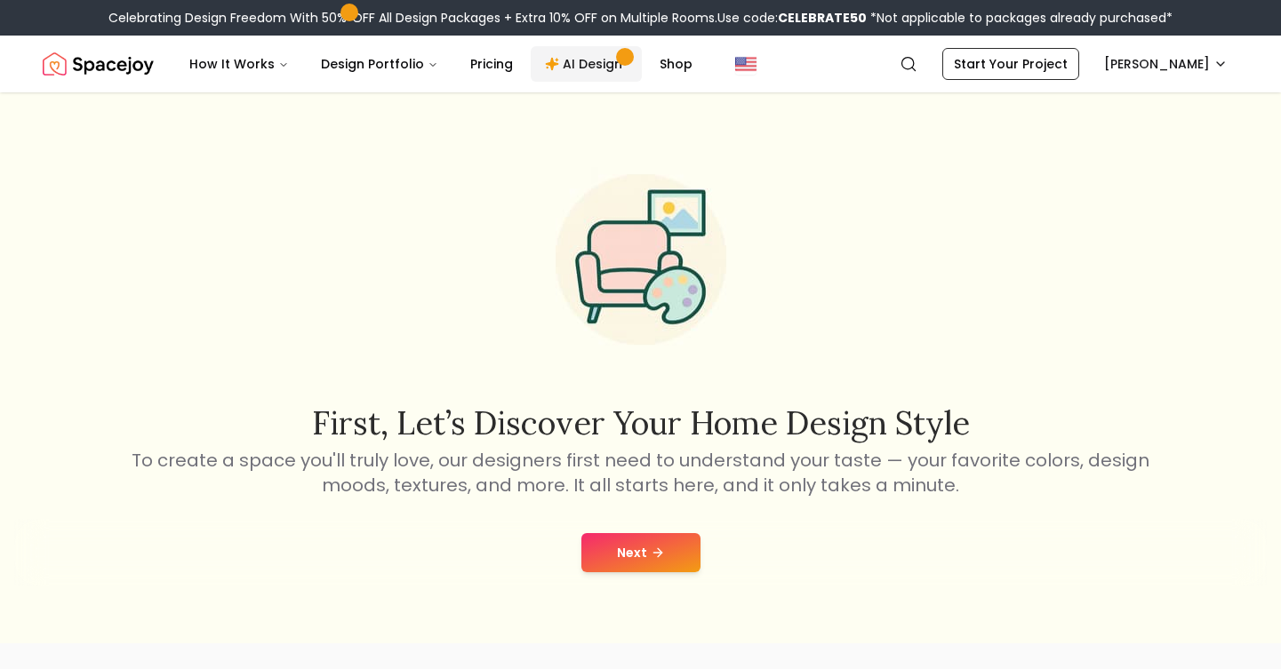
click at [566, 70] on link "AI Design" at bounding box center [586, 64] width 111 height 36
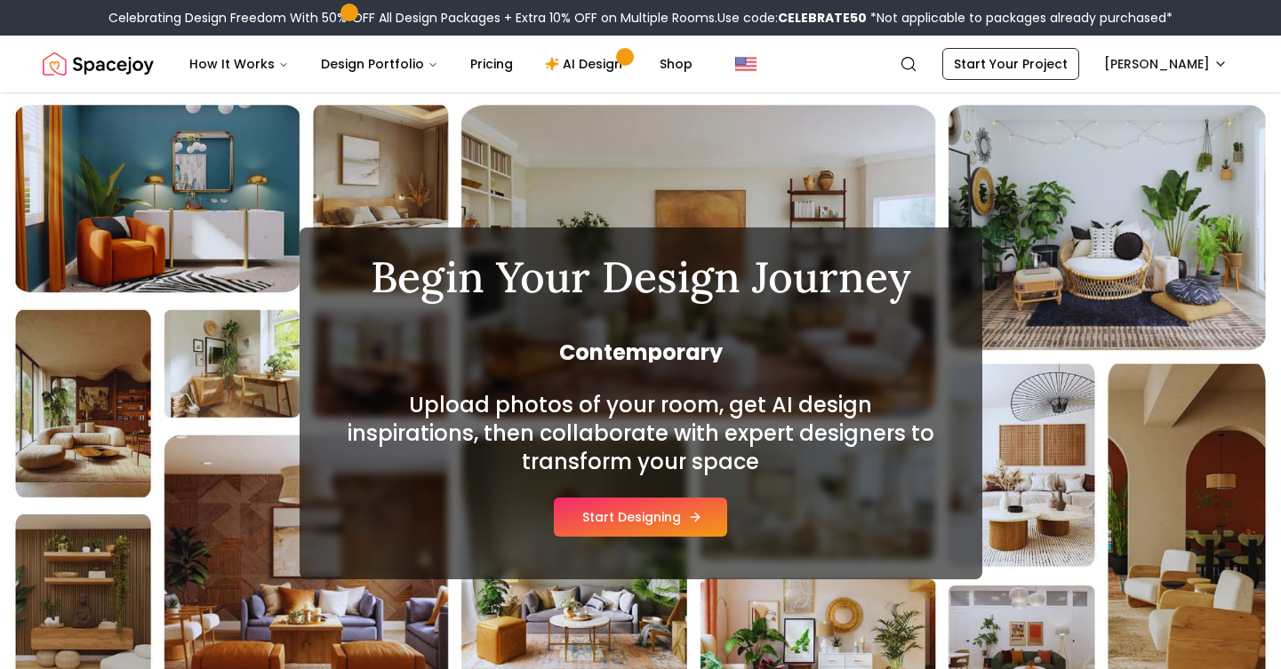
click at [679, 529] on button "Start Designing" at bounding box center [640, 517] width 173 height 39
